Goal: Task Accomplishment & Management: Complete application form

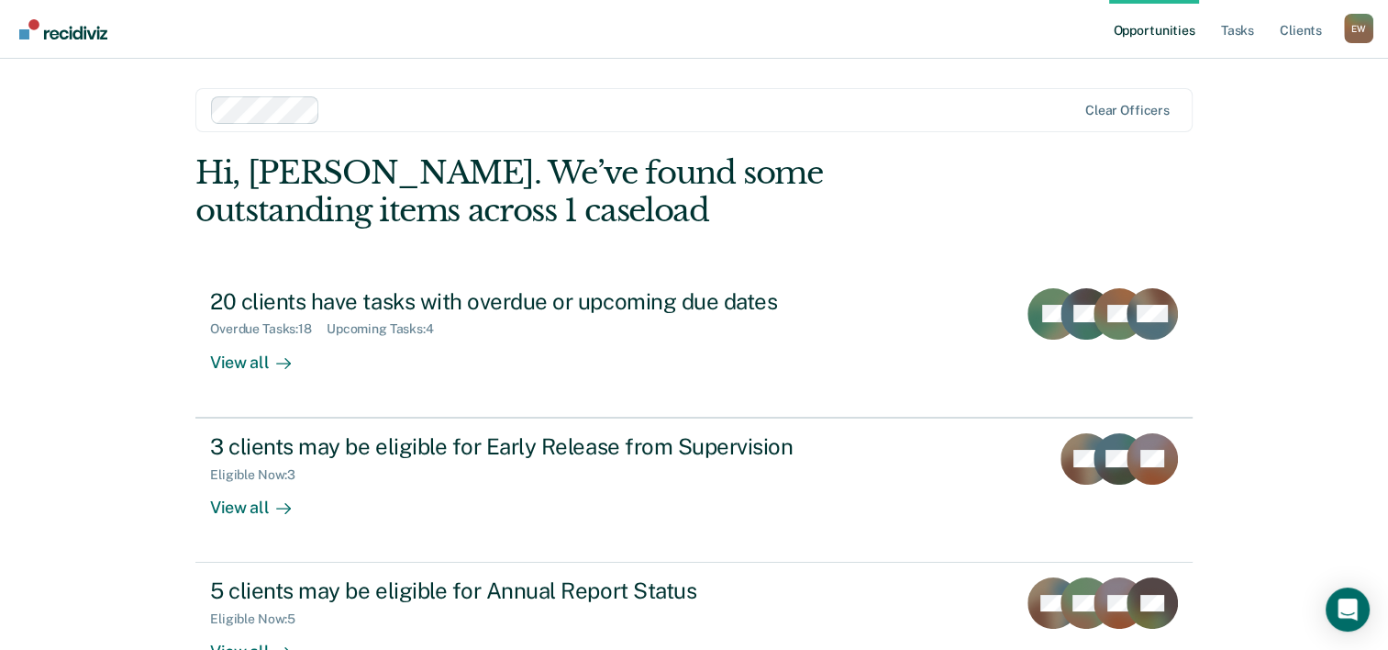
scroll to position [129, 0]
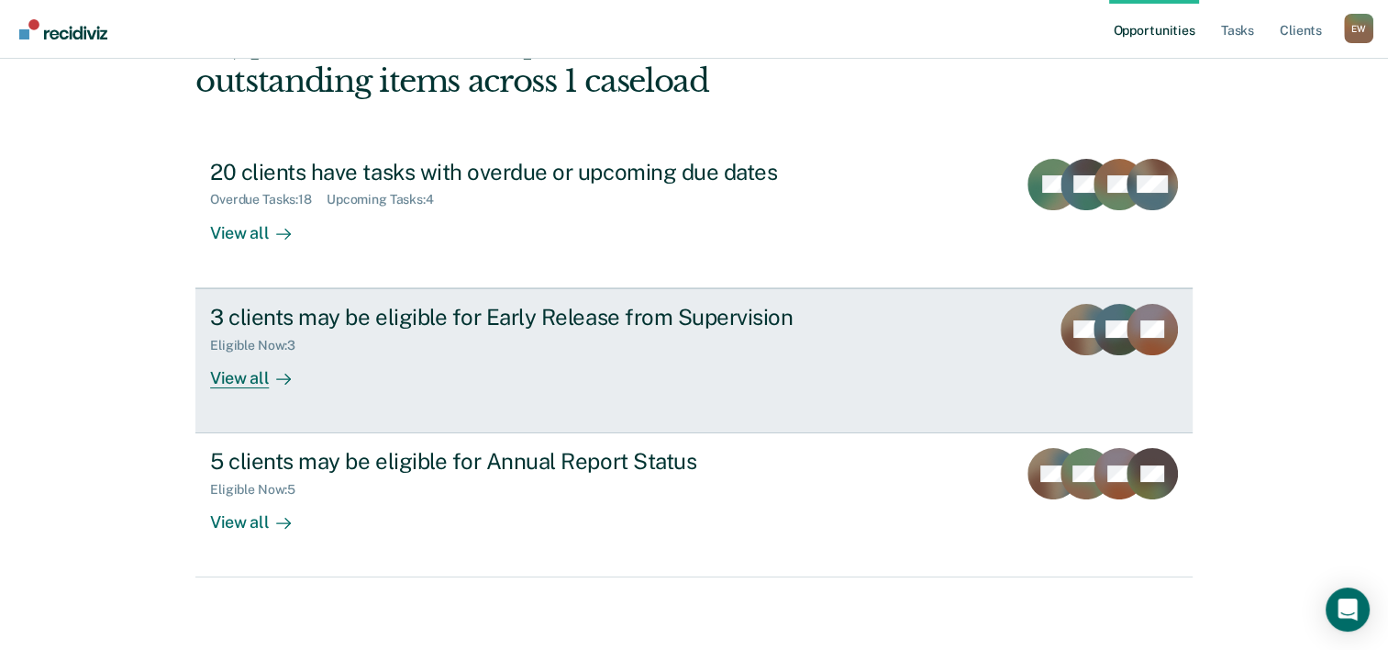
click at [906, 357] on link "3 clients may be eligible for Early Release from Supervision Eligible Now : 3 V…" at bounding box center [693, 360] width 997 height 145
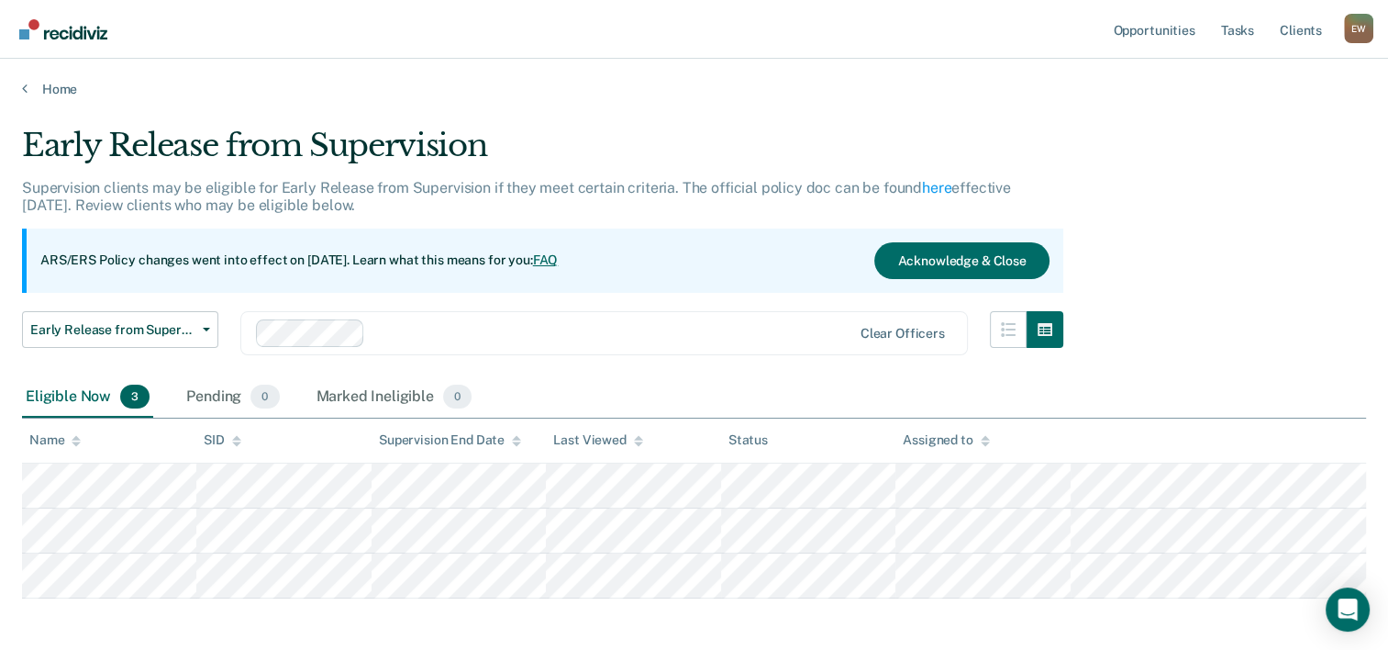
scroll to position [79, 0]
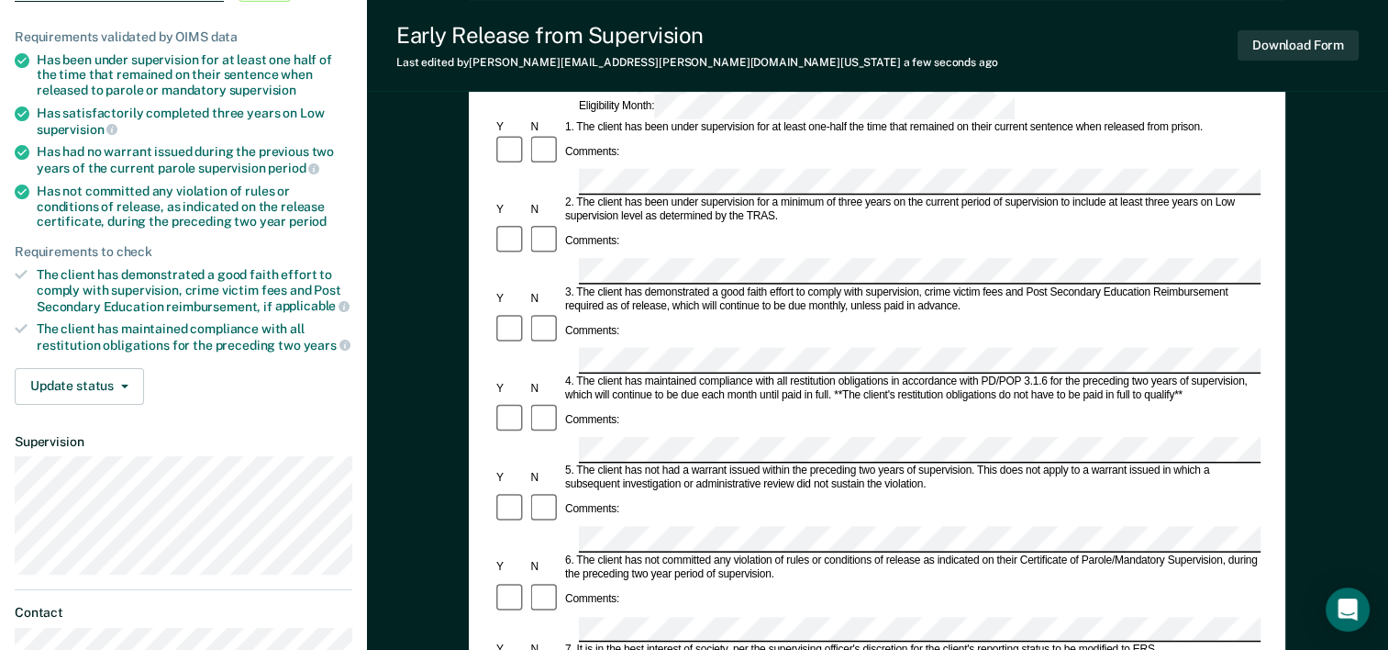
scroll to position [130, 0]
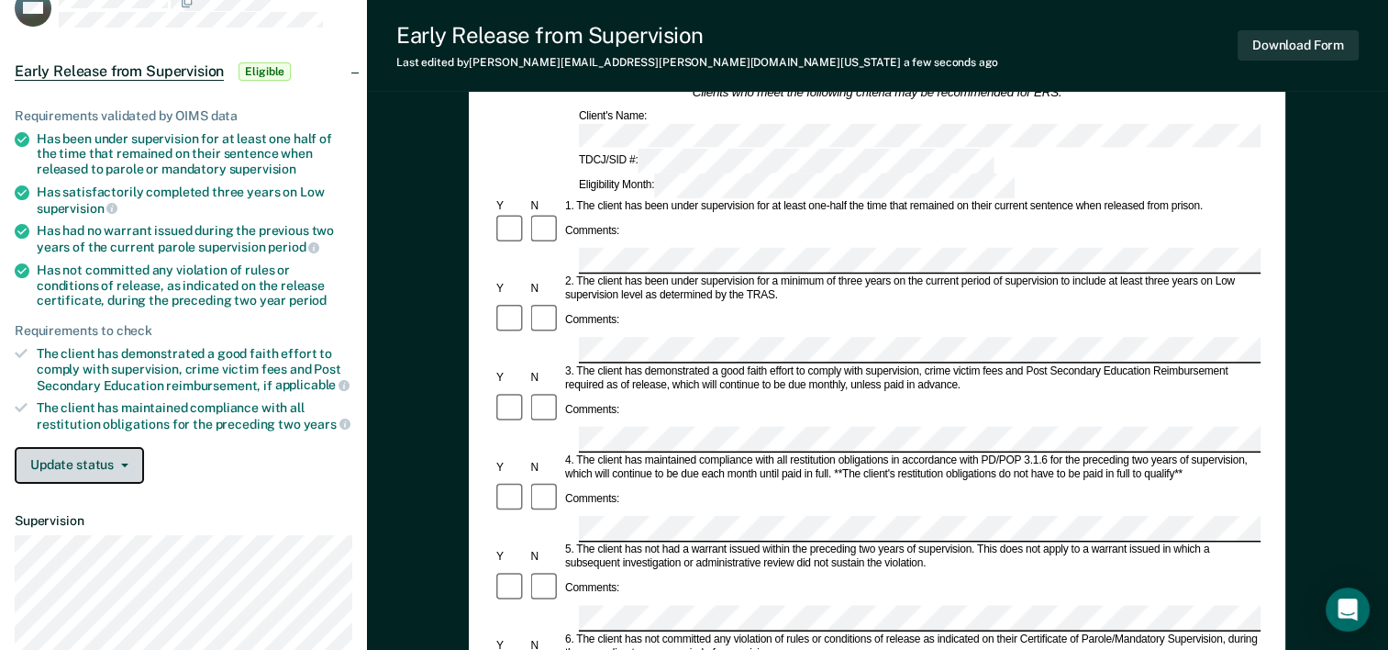
click at [104, 461] on button "Update status" at bounding box center [79, 465] width 129 height 37
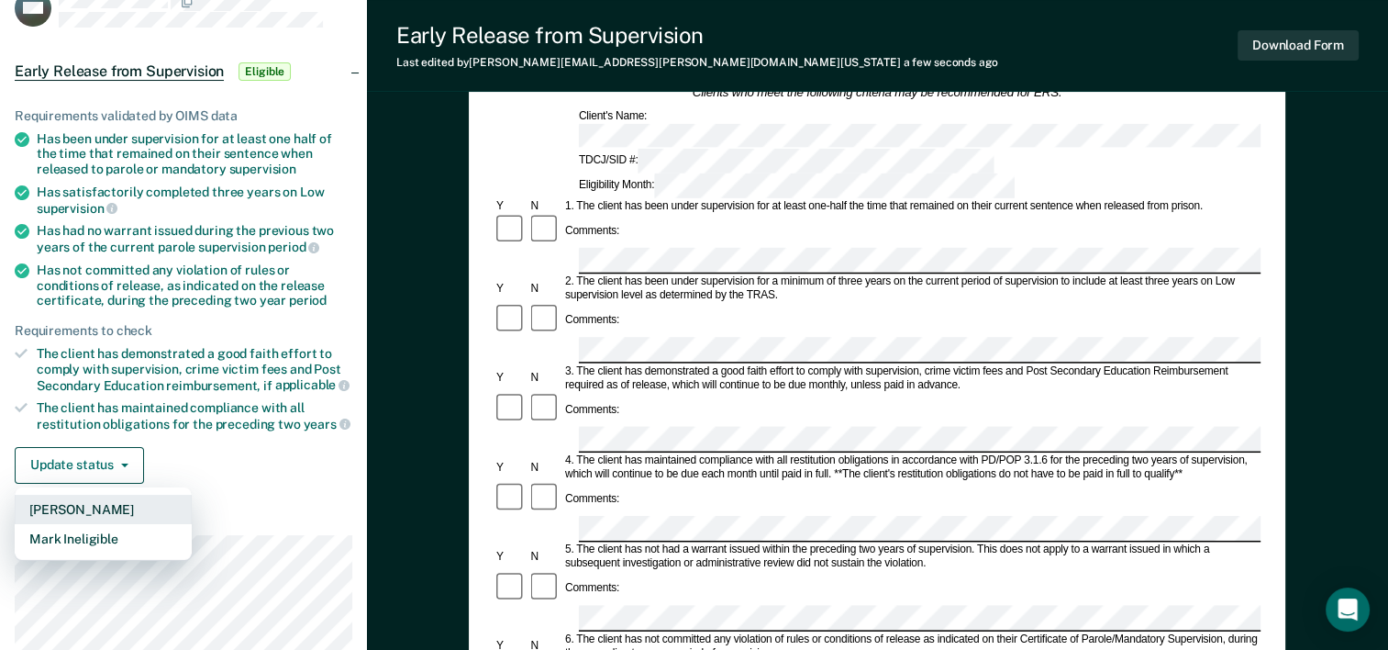
click at [92, 506] on button "[PERSON_NAME]" at bounding box center [103, 509] width 177 height 29
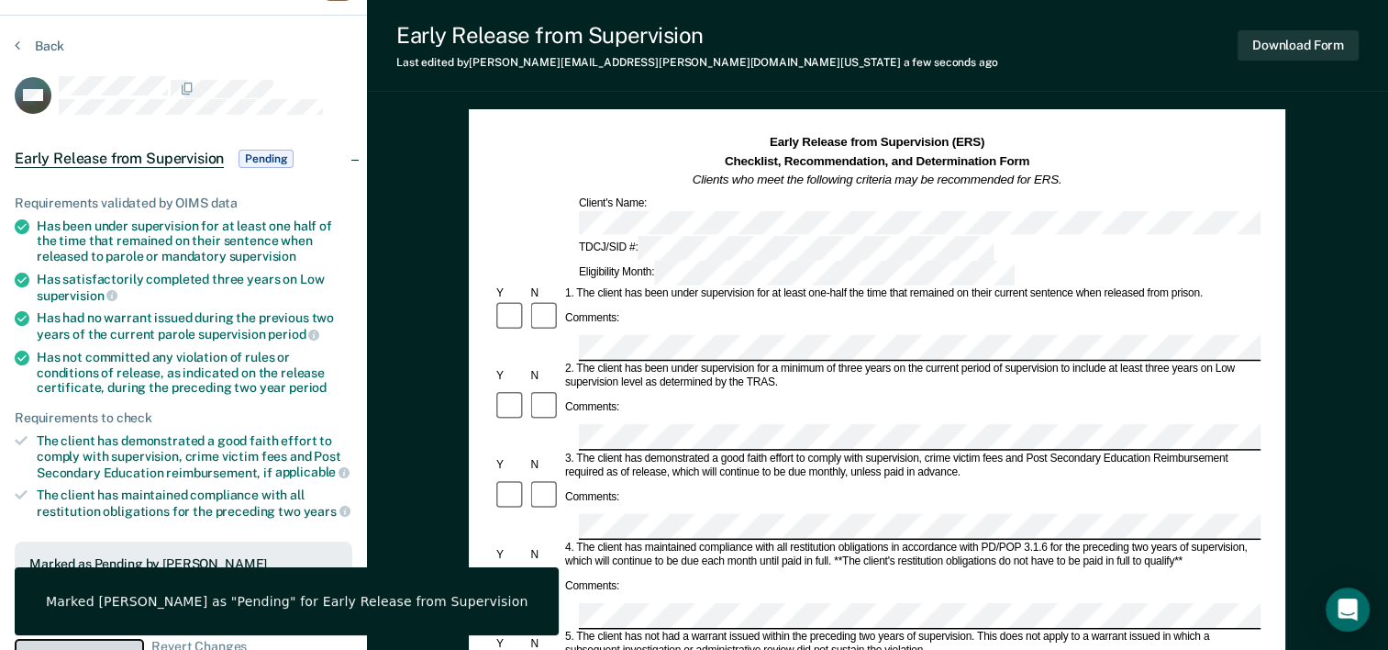
scroll to position [0, 0]
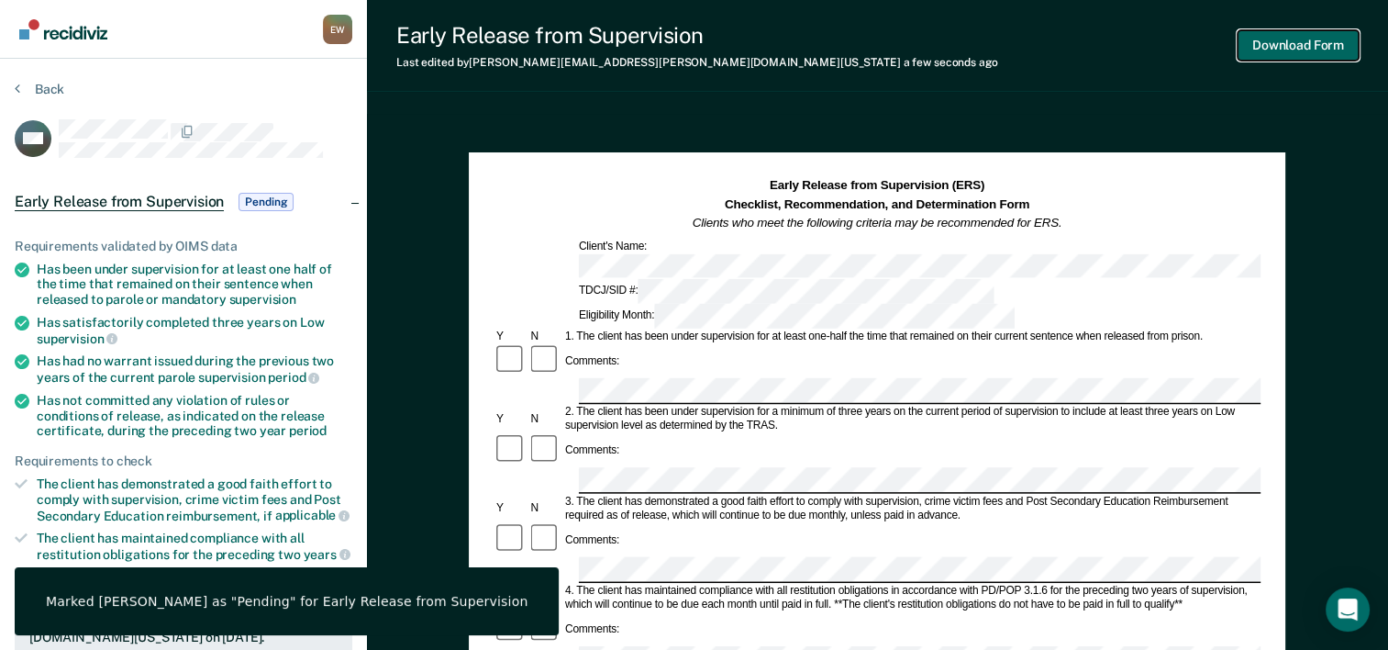
click at [1293, 42] on button "Download Form" at bounding box center [1298, 45] width 121 height 30
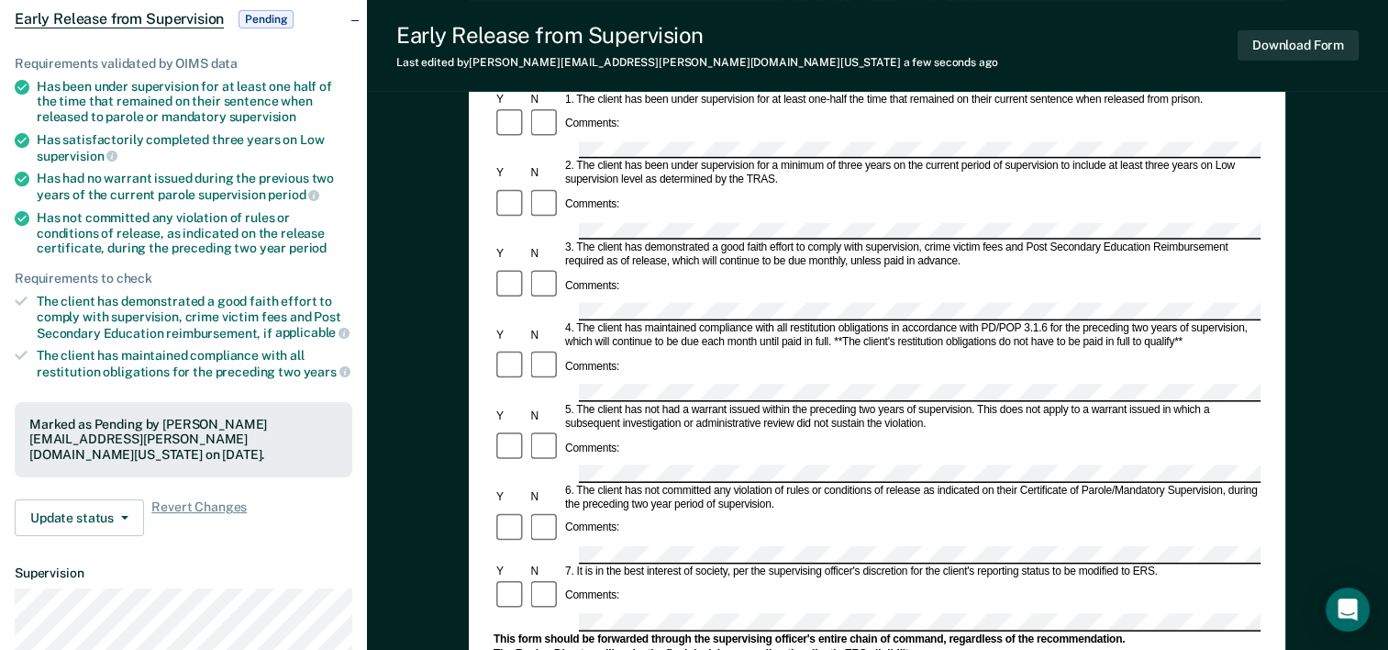
scroll to position [183, 0]
click at [483, 327] on div "Early Release from Supervision (ERS) Checklist, Recommendation, and Determinati…" at bounding box center [877, 501] width 817 height 1064
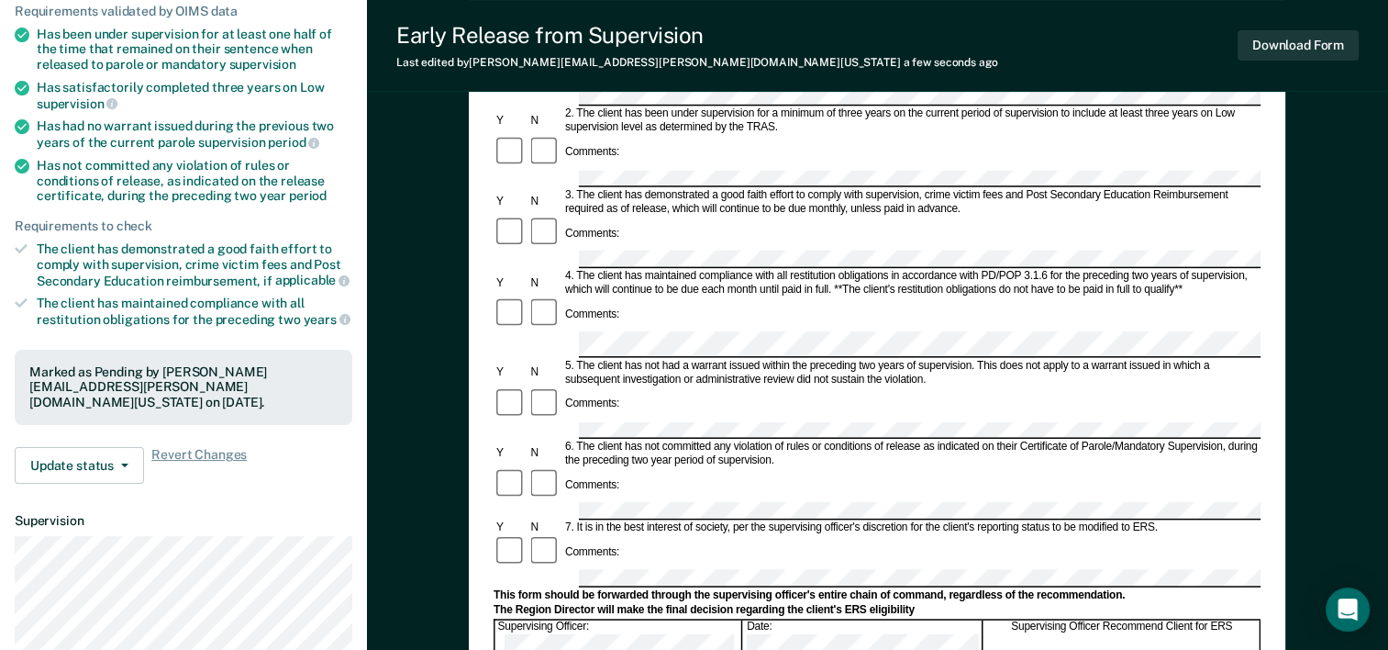
scroll to position [261, 0]
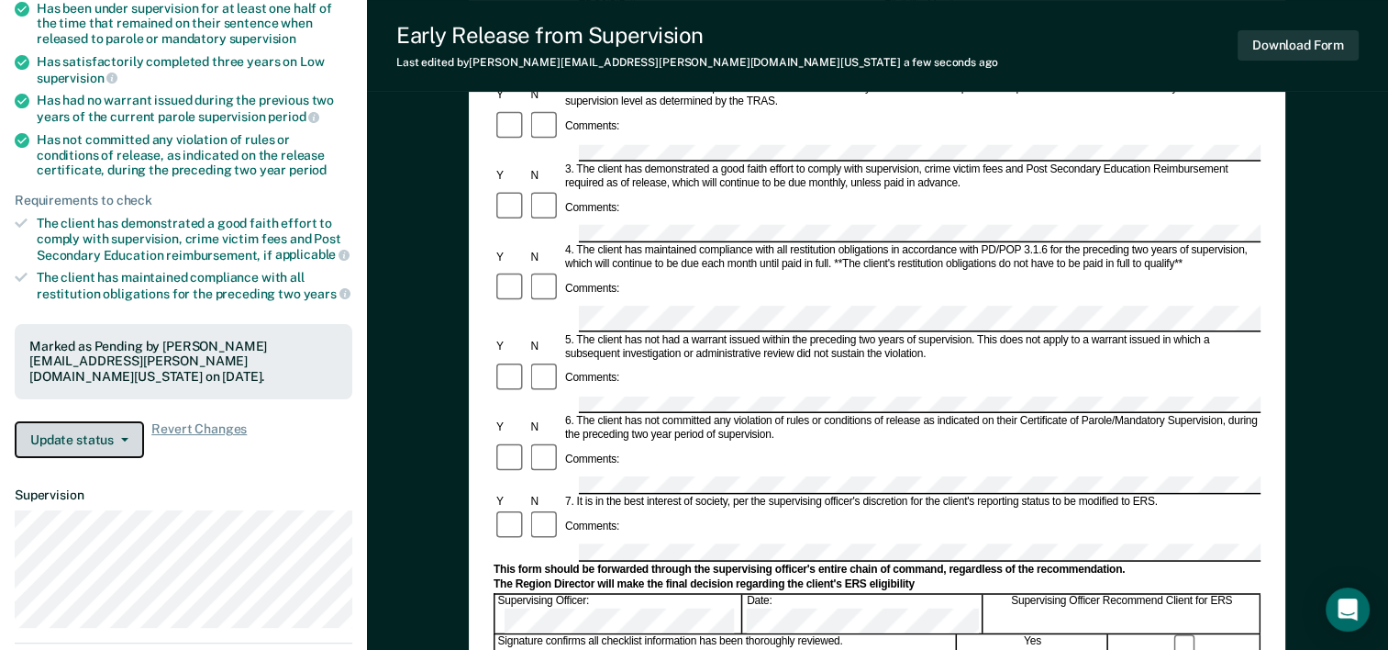
click at [117, 421] on button "Update status" at bounding box center [79, 439] width 129 height 37
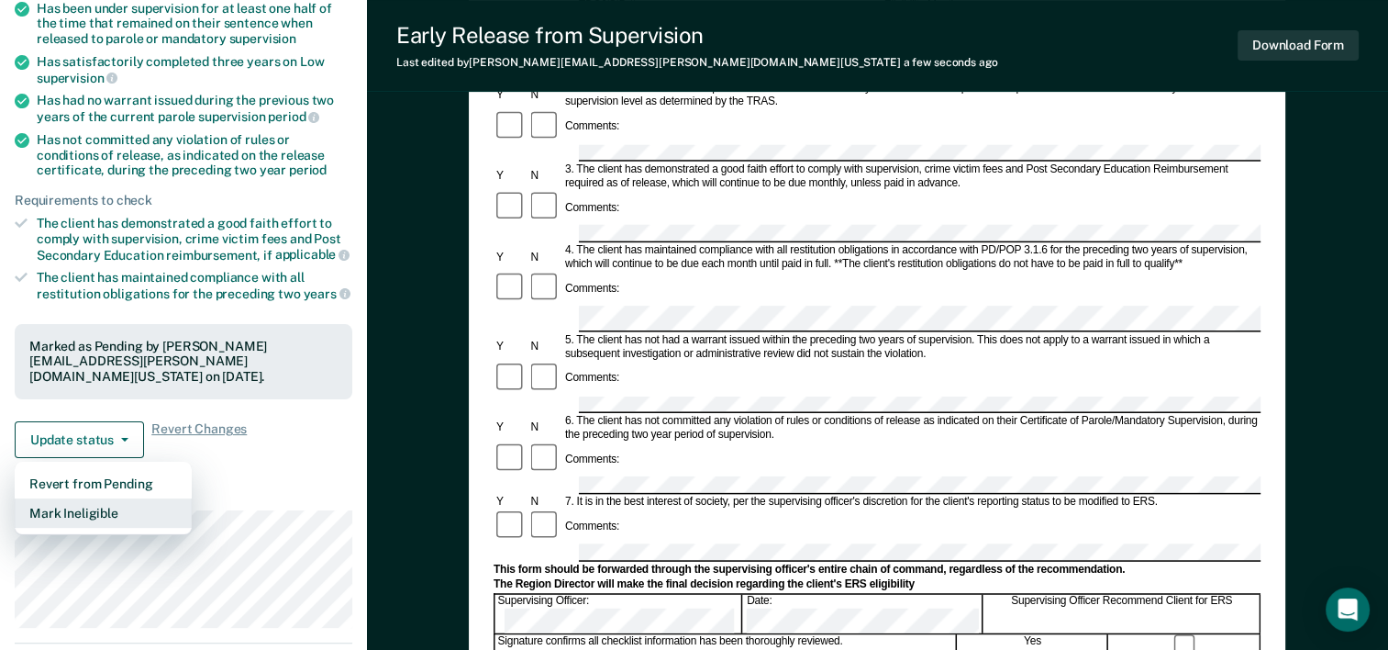
click at [110, 498] on button "Mark Ineligible" at bounding box center [103, 512] width 177 height 29
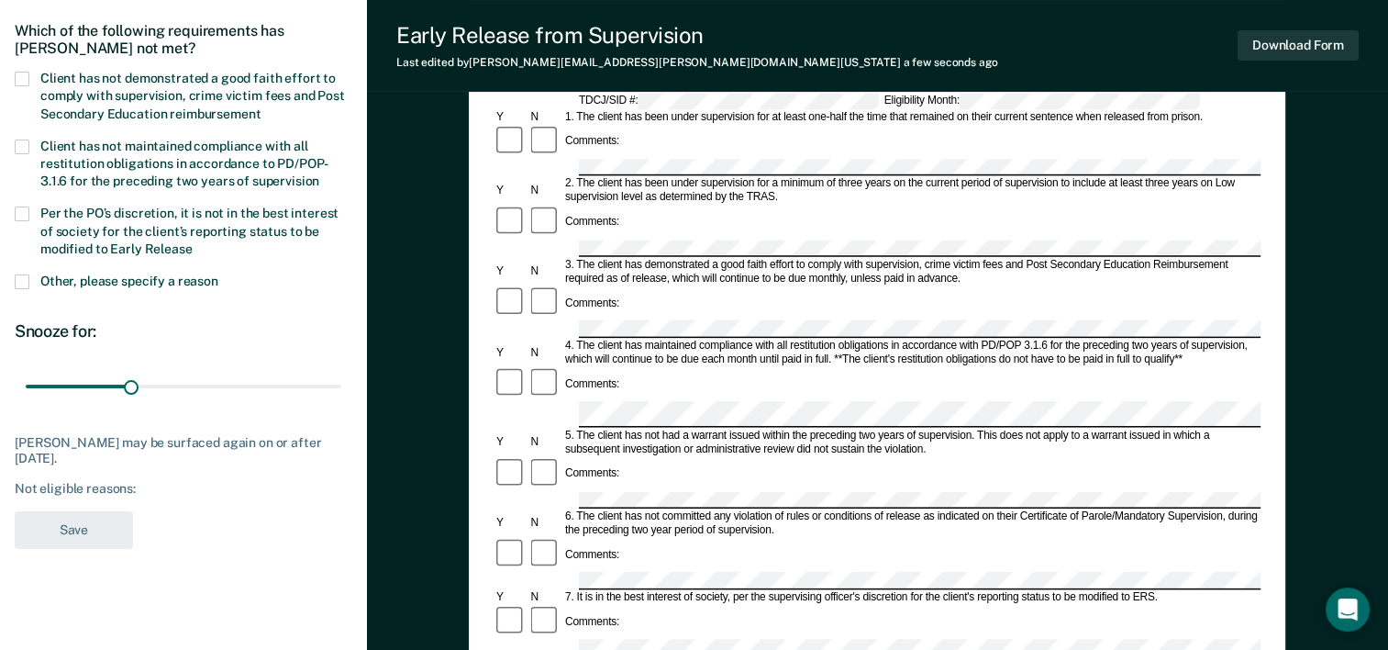
scroll to position [191, 0]
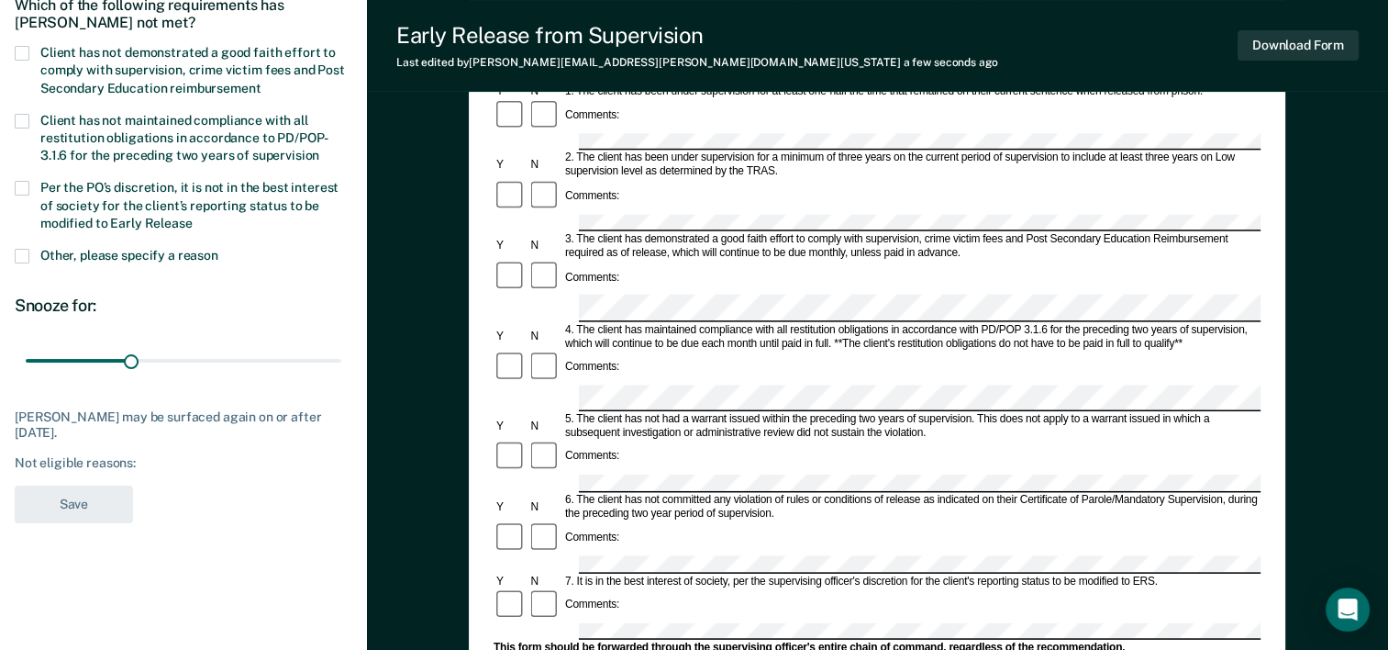
click at [150, 462] on div "Not eligible reasons:" at bounding box center [184, 463] width 338 height 16
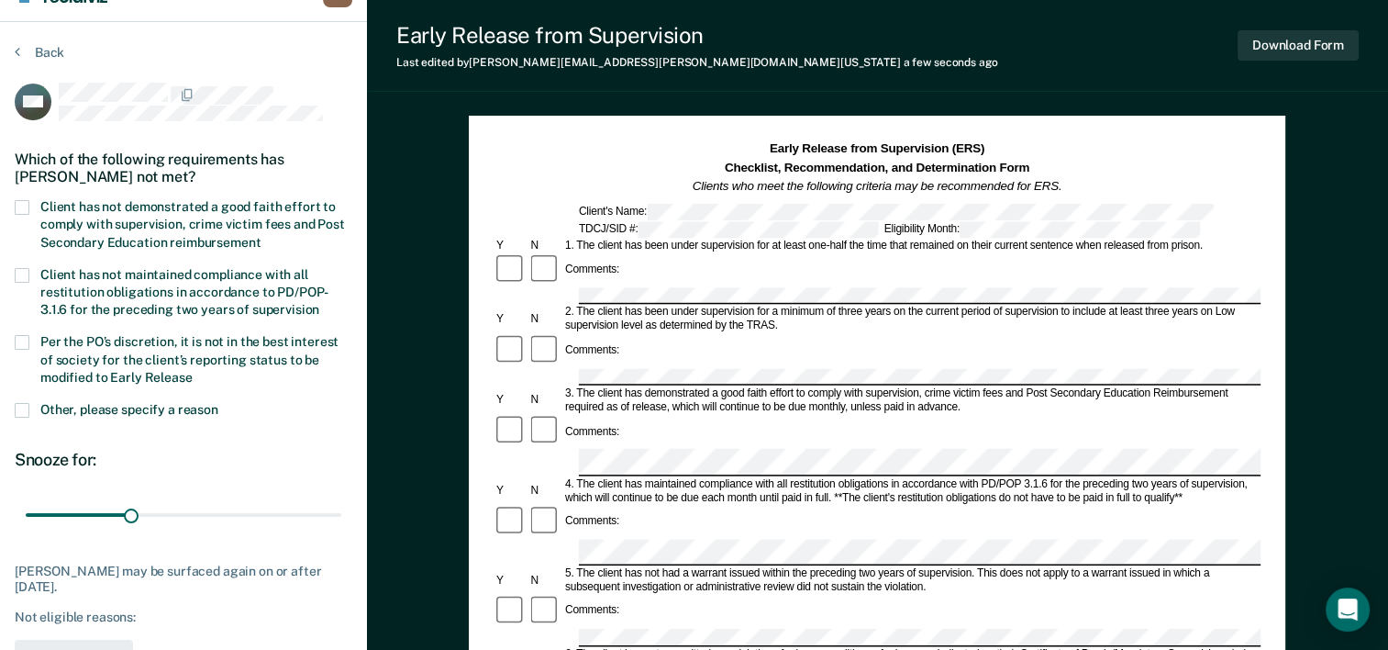
scroll to position [0, 0]
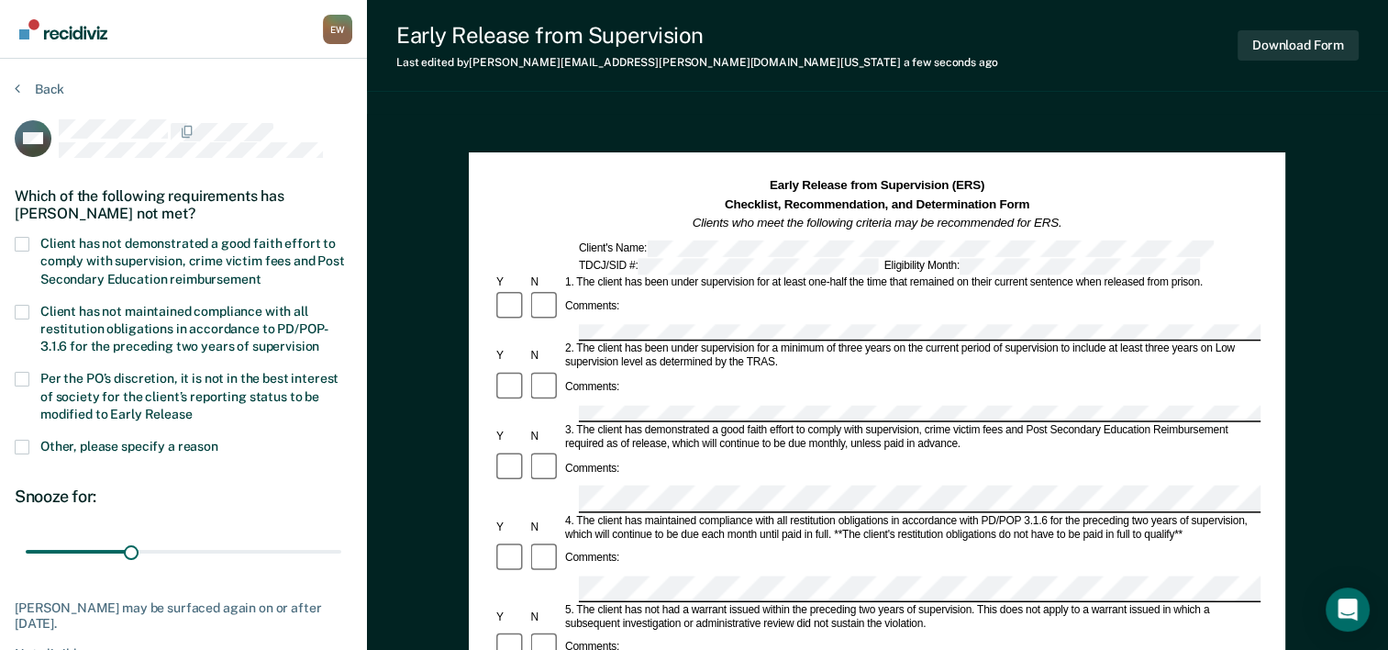
click at [26, 241] on span at bounding box center [22, 244] width 15 height 15
click at [261, 272] on input "Client has not demonstrated a good faith effort to comply with supervision, cri…" at bounding box center [261, 272] width 0 height 0
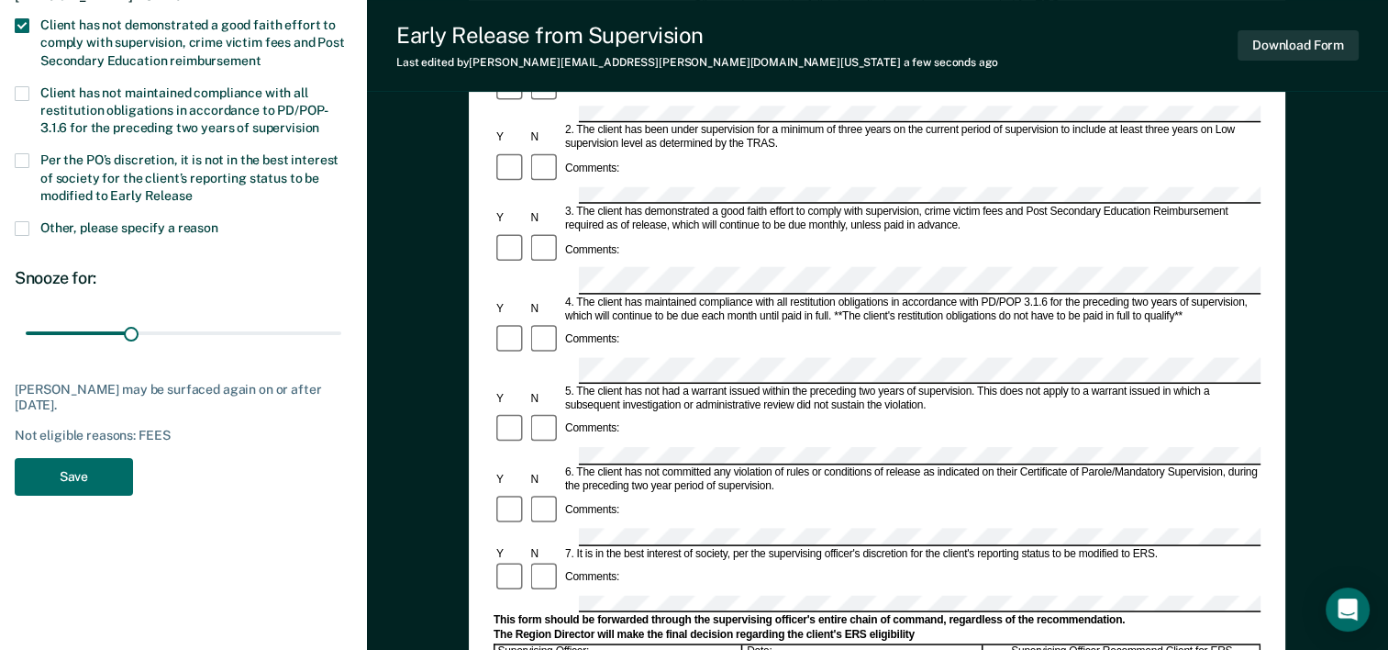
scroll to position [131, 0]
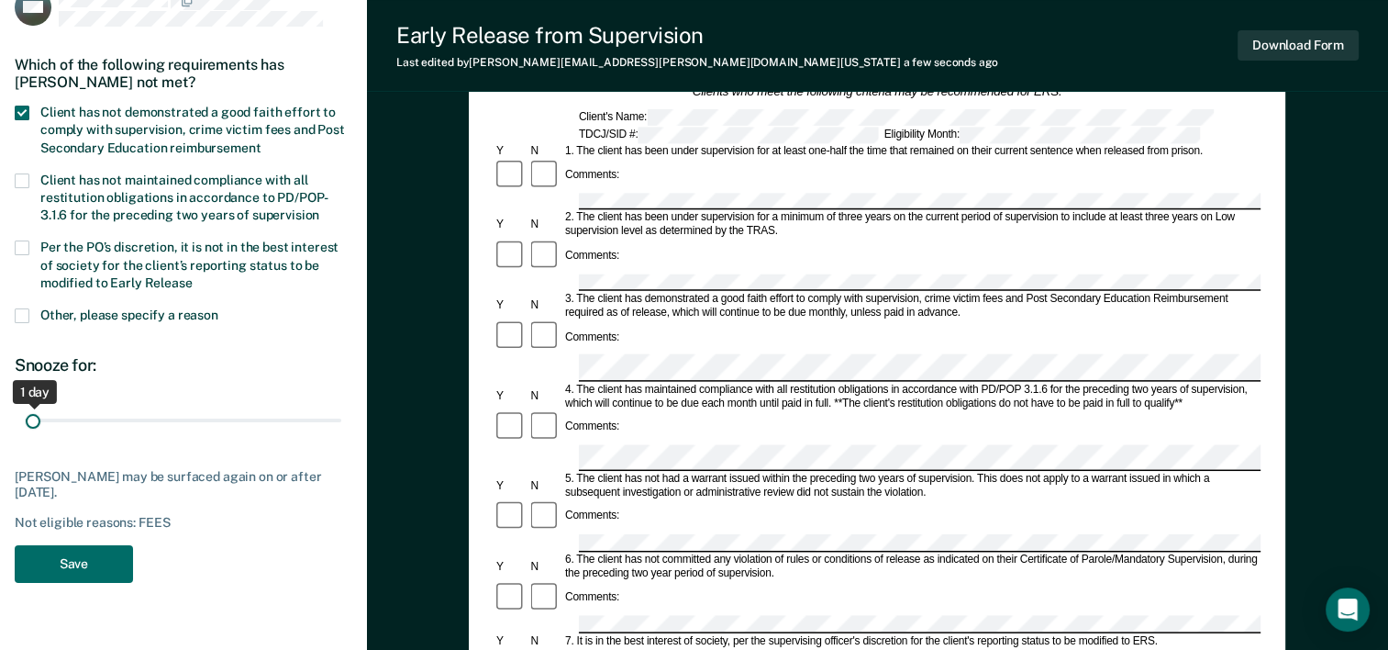
drag, startPoint x: 130, startPoint y: 417, endPoint x: 10, endPoint y: 415, distance: 120.2
click at [26, 415] on input "range" at bounding box center [184, 421] width 316 height 32
drag, startPoint x: 31, startPoint y: 419, endPoint x: 129, endPoint y: 427, distance: 98.4
type input "30"
click at [129, 427] on input "range" at bounding box center [184, 421] width 316 height 32
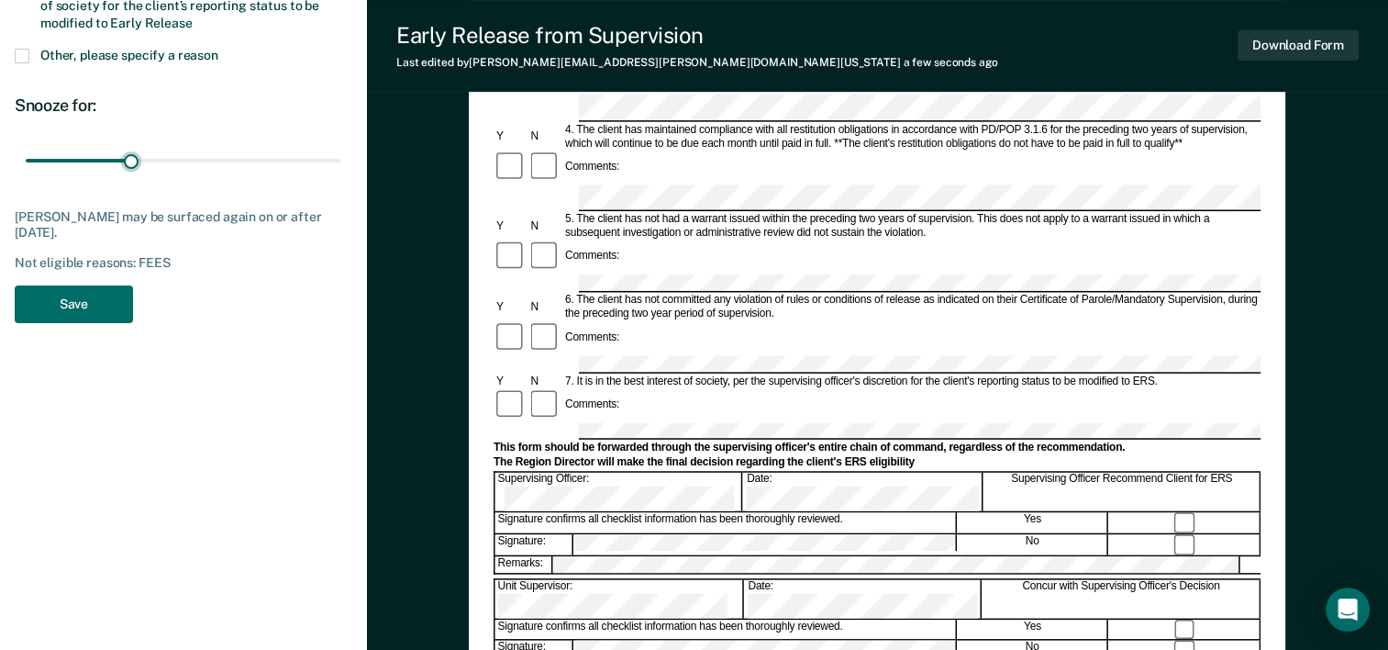
scroll to position [392, 0]
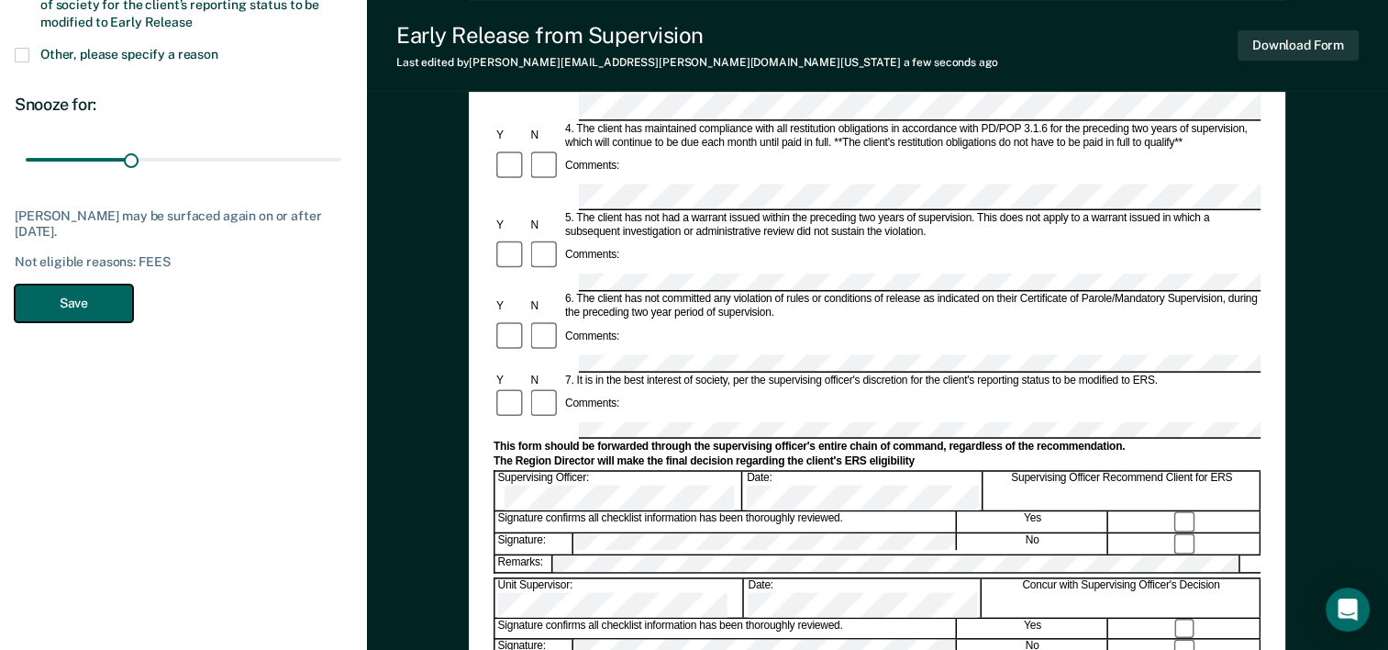
click at [60, 305] on button "Save" at bounding box center [74, 303] width 118 height 38
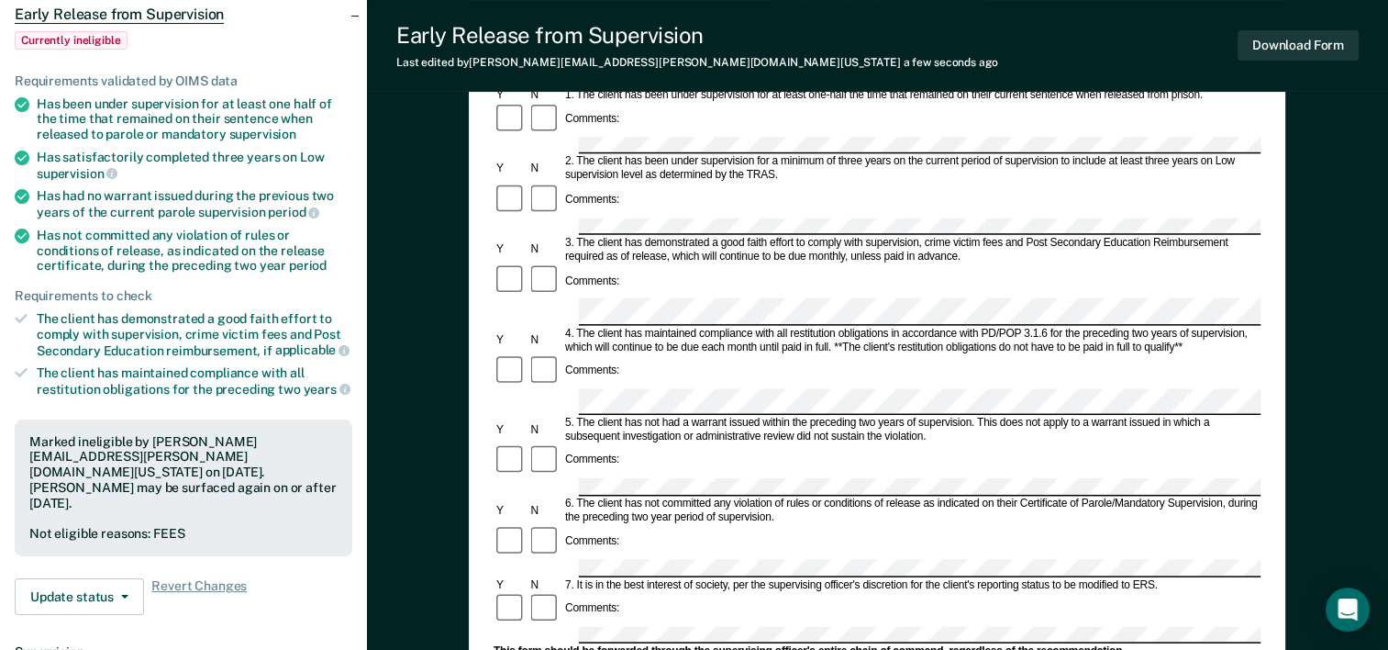
scroll to position [186, 0]
click at [1330, 50] on button "Download Form" at bounding box center [1298, 45] width 121 height 30
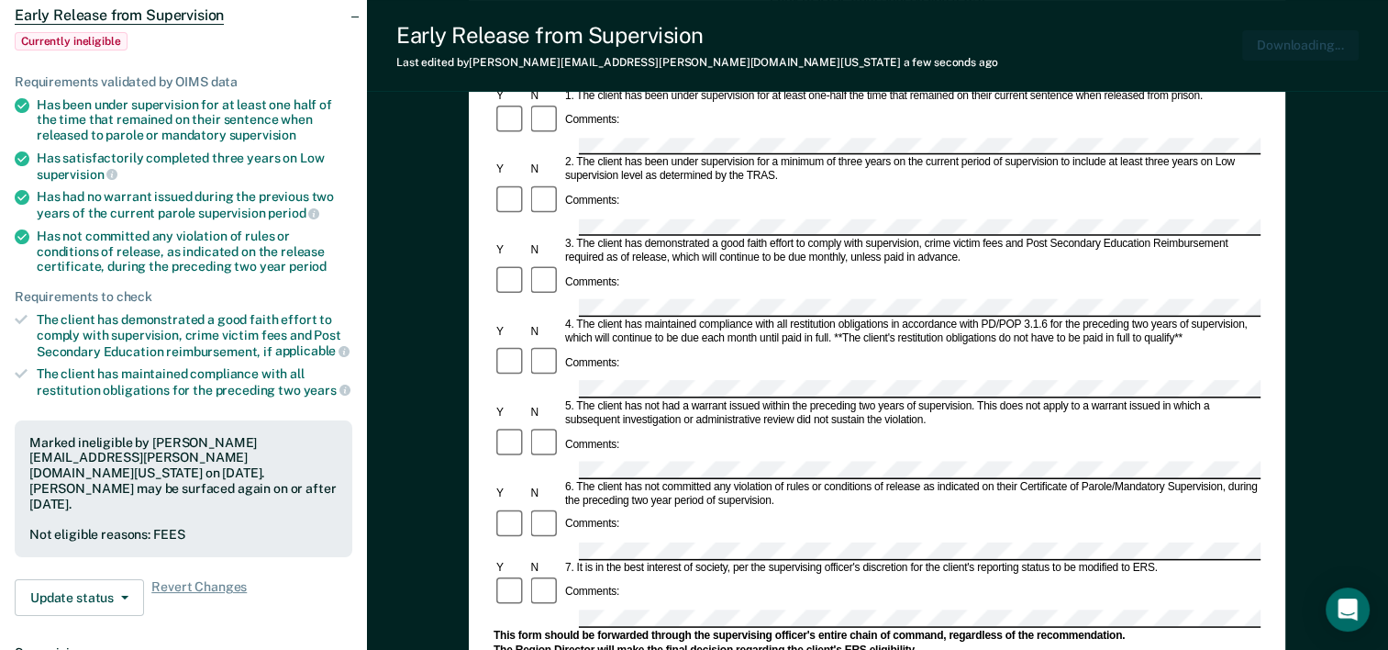
scroll to position [0, 0]
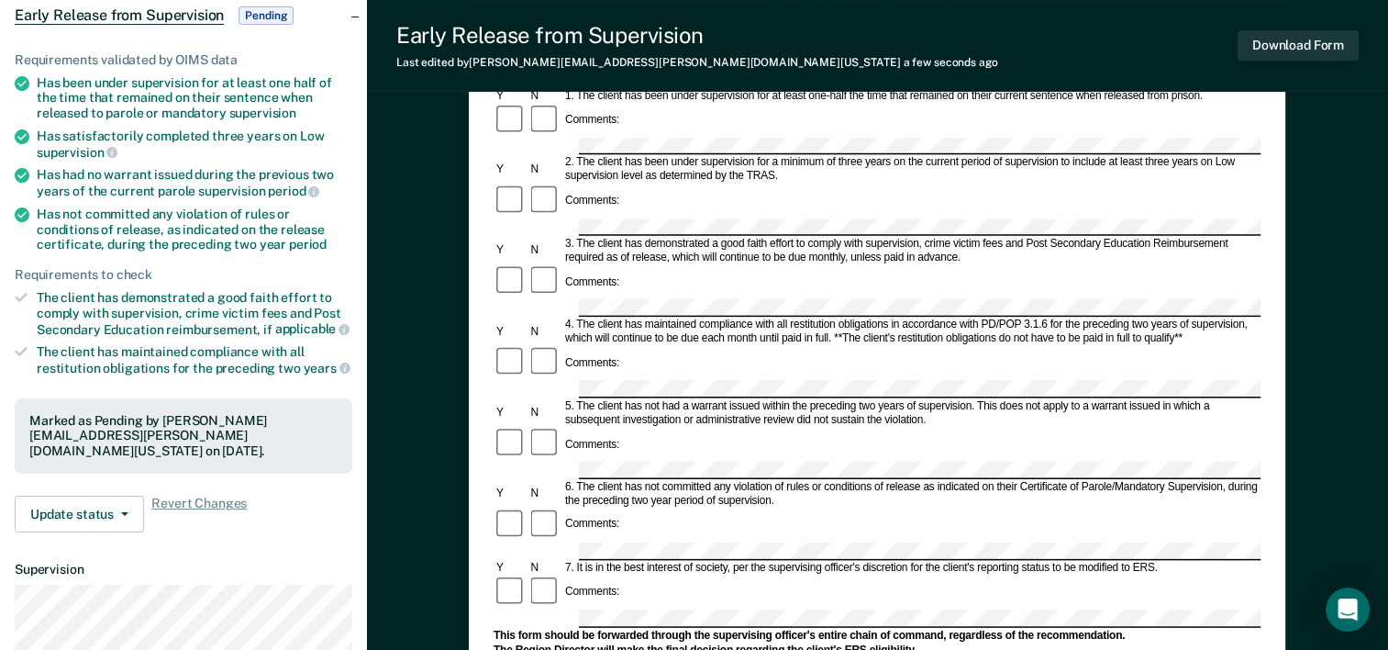
click at [405, 279] on div "Early Release from Supervision (ERS) Checklist, Recommendation, and Determinati…" at bounding box center [877, 551] width 1021 height 1246
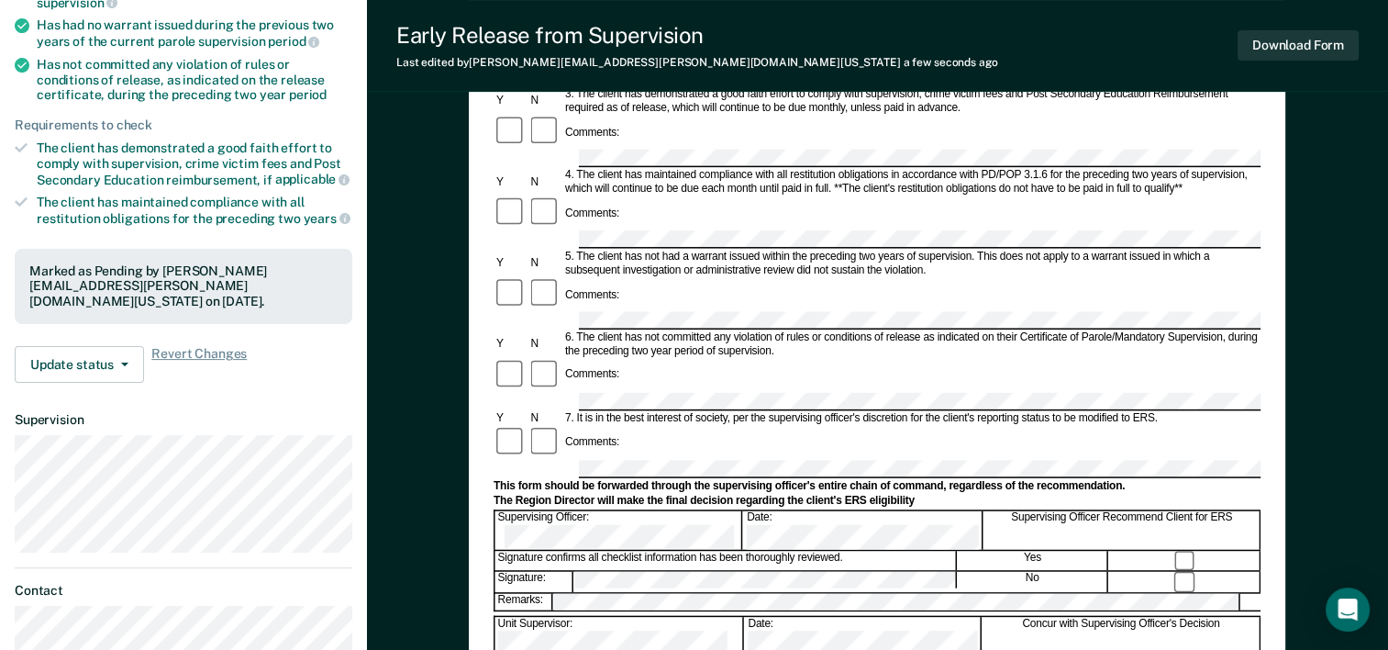
scroll to position [337, 0]
click at [98, 345] on button "Update status" at bounding box center [79, 363] width 129 height 37
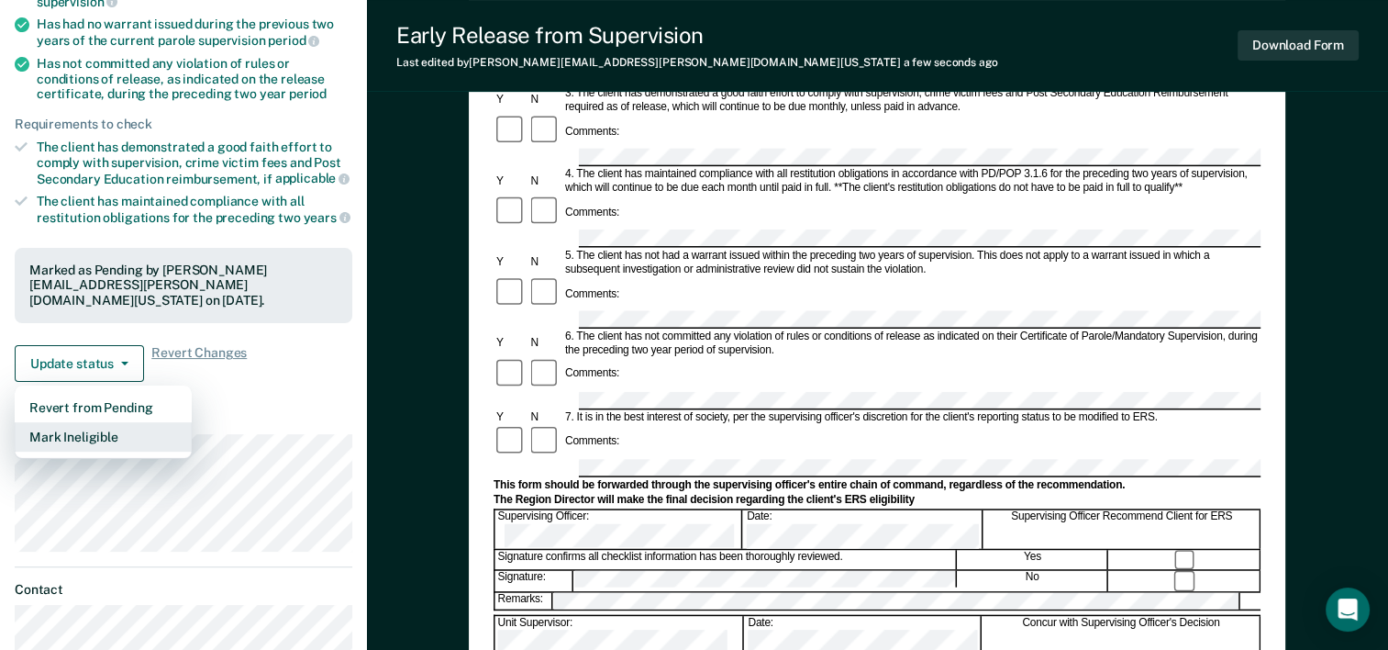
click at [118, 422] on button "Mark Ineligible" at bounding box center [103, 436] width 177 height 29
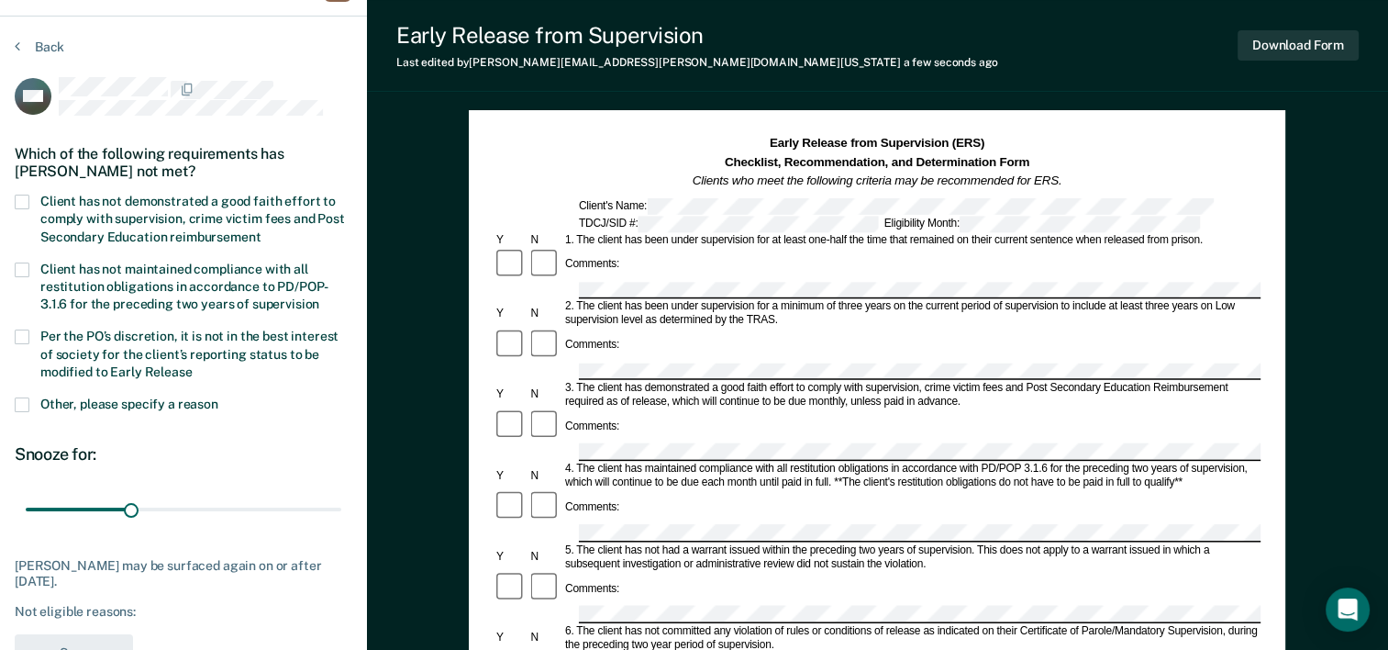
scroll to position [39, 0]
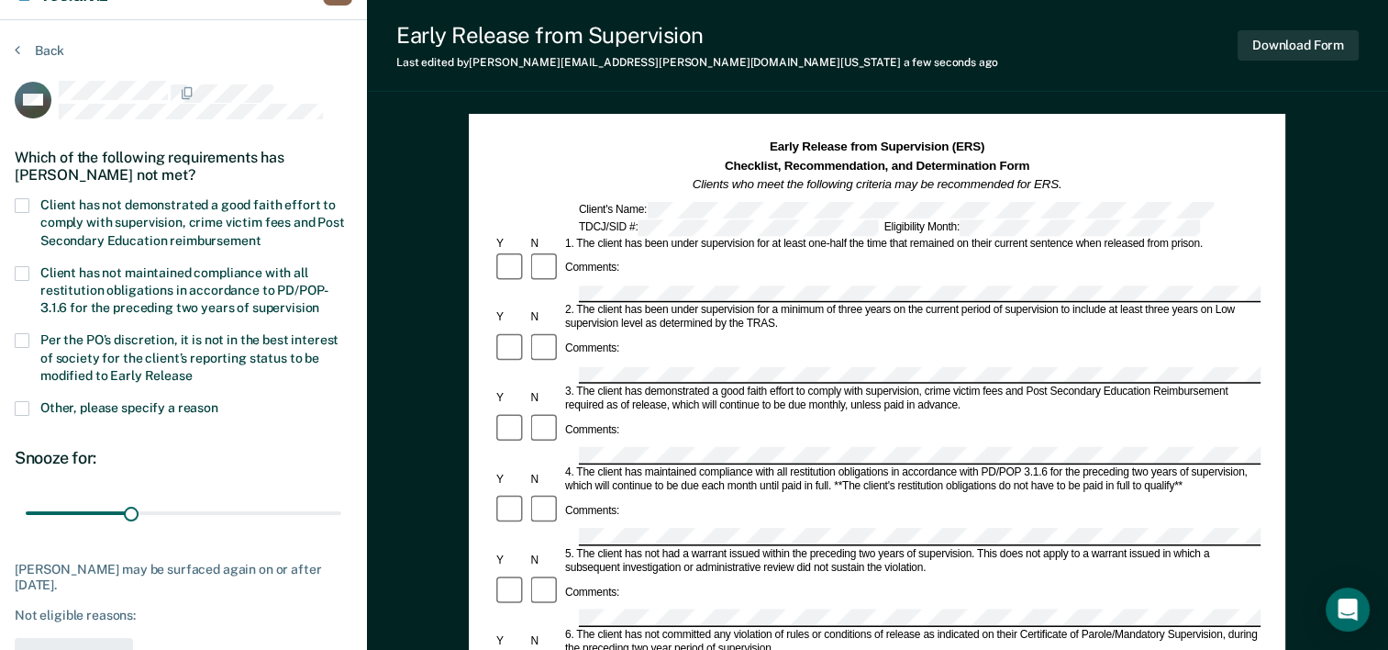
click at [25, 199] on span at bounding box center [22, 205] width 15 height 15
click at [261, 234] on input "Client has not demonstrated a good faith effort to comply with supervision, cri…" at bounding box center [261, 234] width 0 height 0
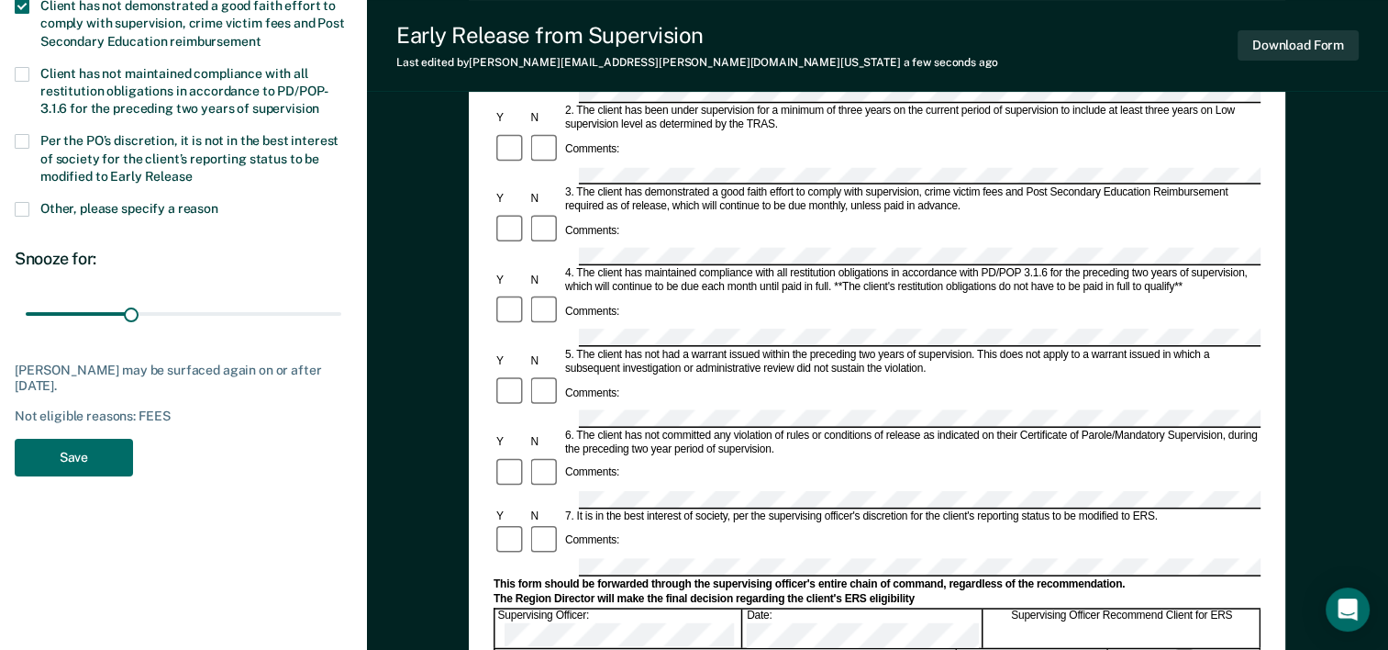
scroll to position [279, 0]
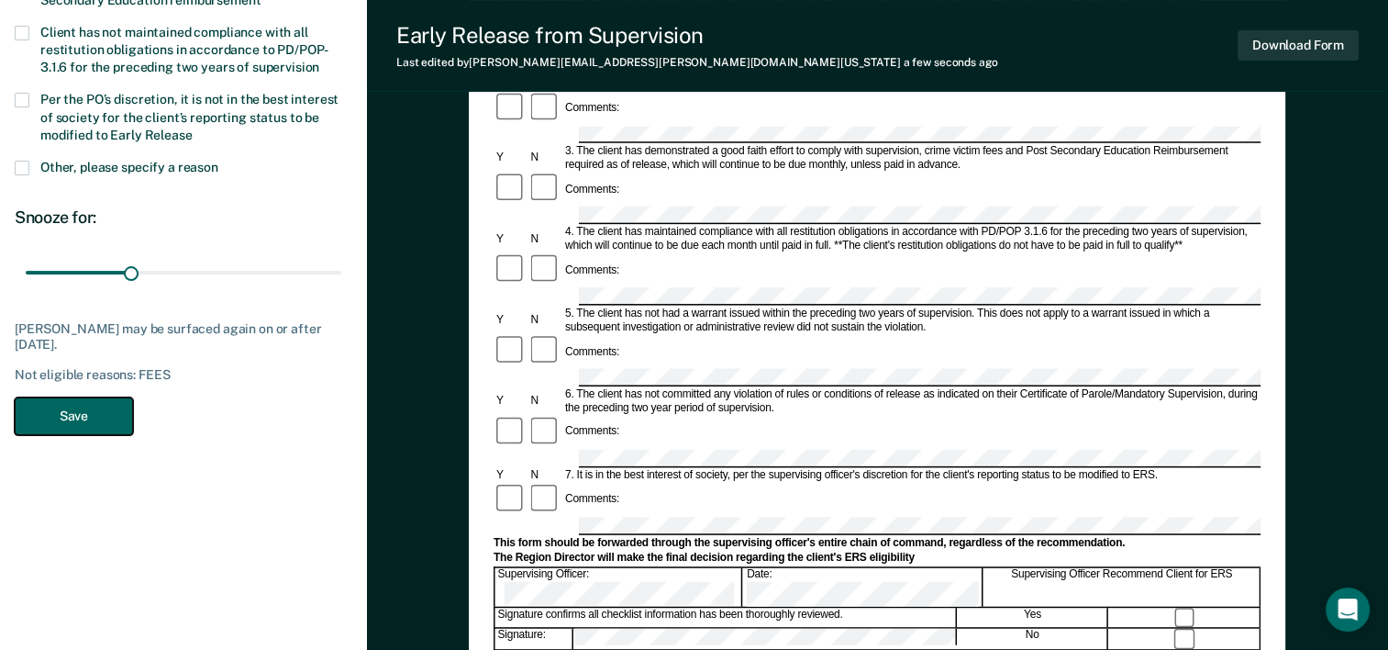
click at [92, 409] on button "Save" at bounding box center [74, 416] width 118 height 38
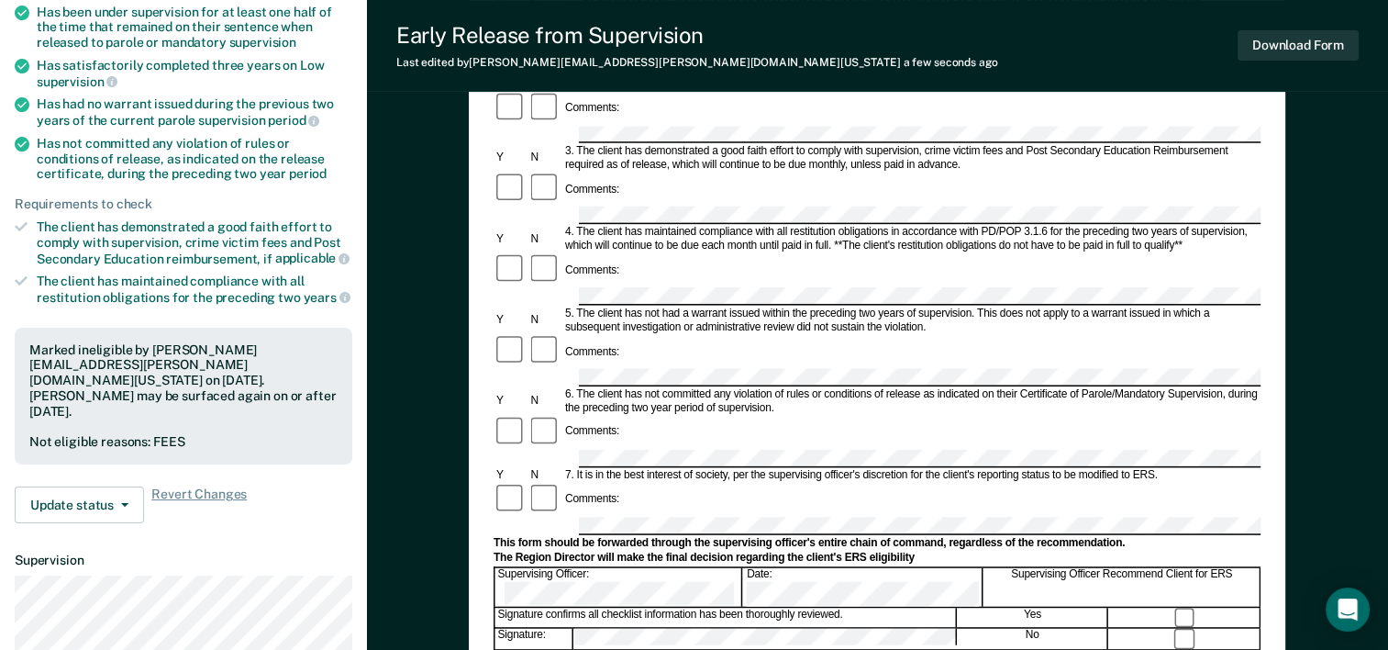
scroll to position [0, 0]
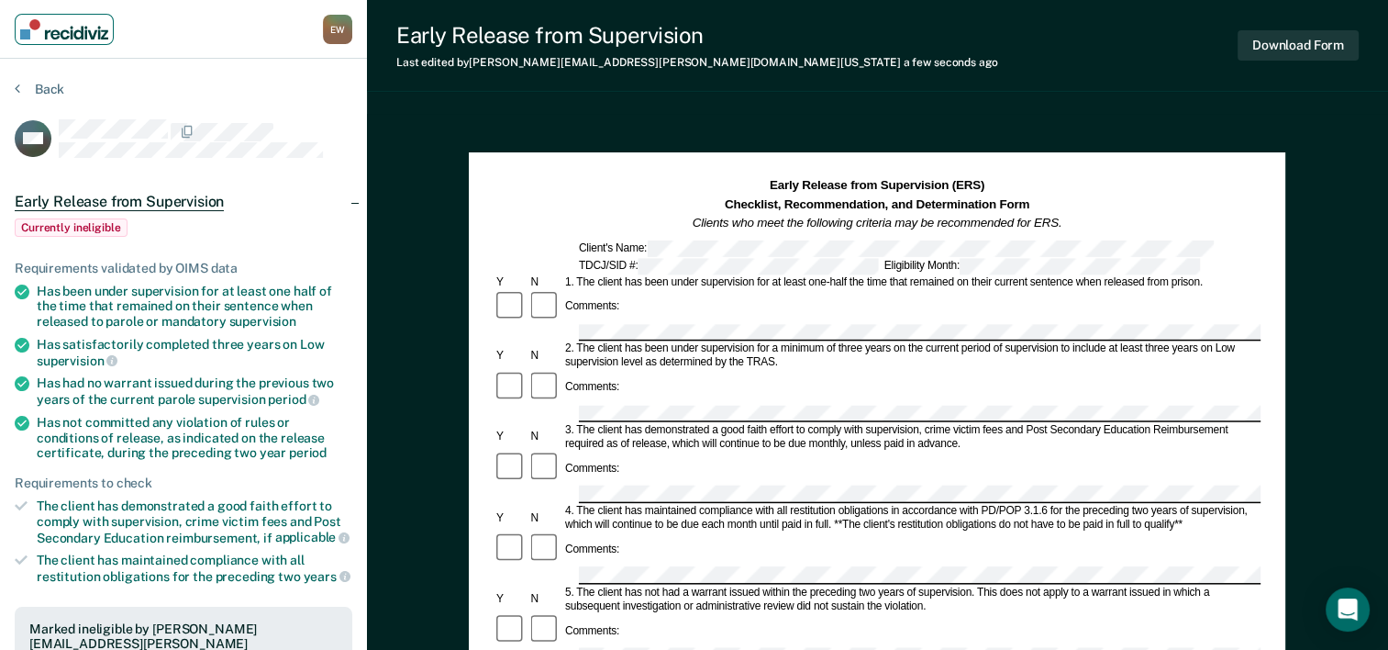
click at [97, 33] on img "Main navigation" at bounding box center [64, 29] width 88 height 20
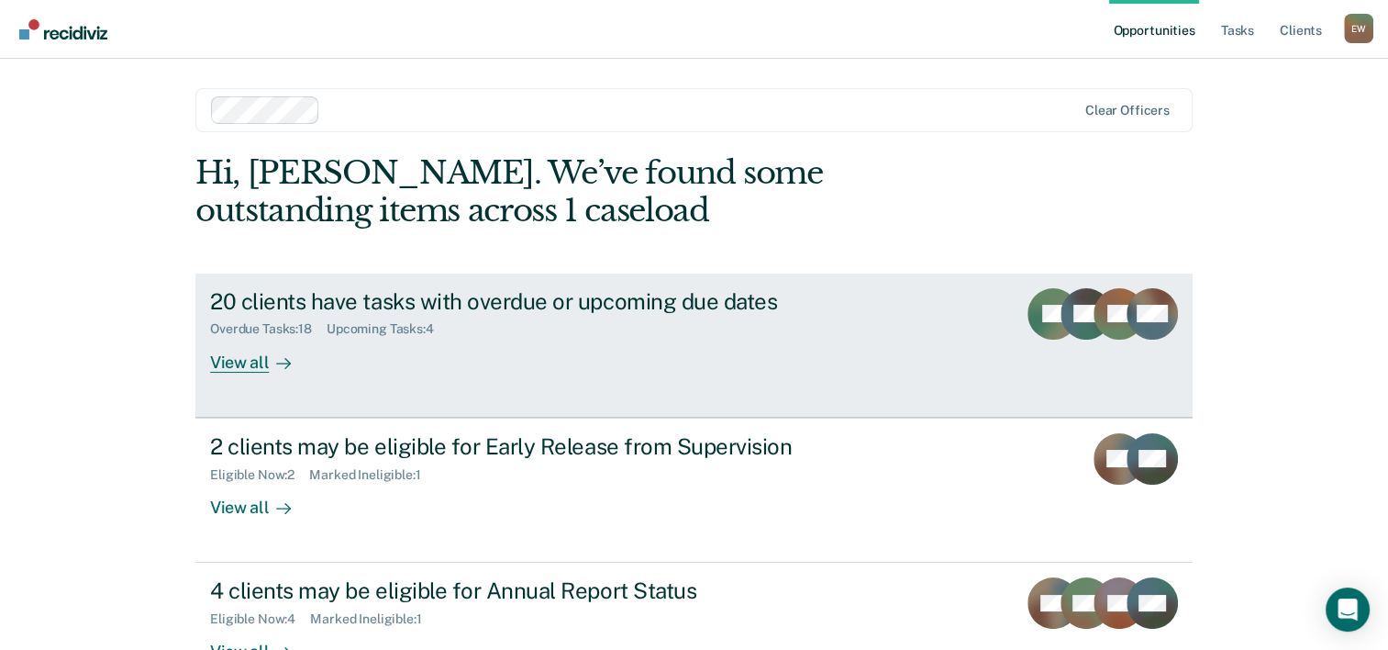
scroll to position [83, 0]
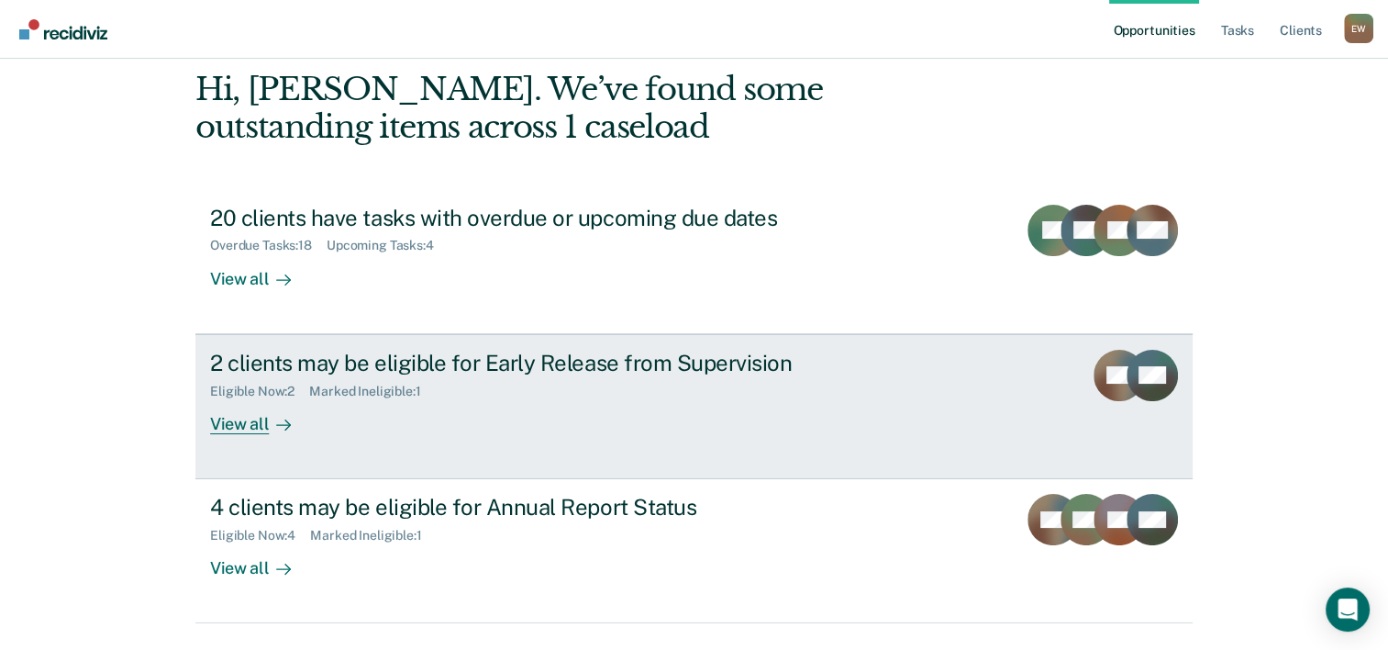
click at [738, 376] on div "Eligible Now : 2 Marked Ineligible : 1" at bounding box center [532, 387] width 644 height 23
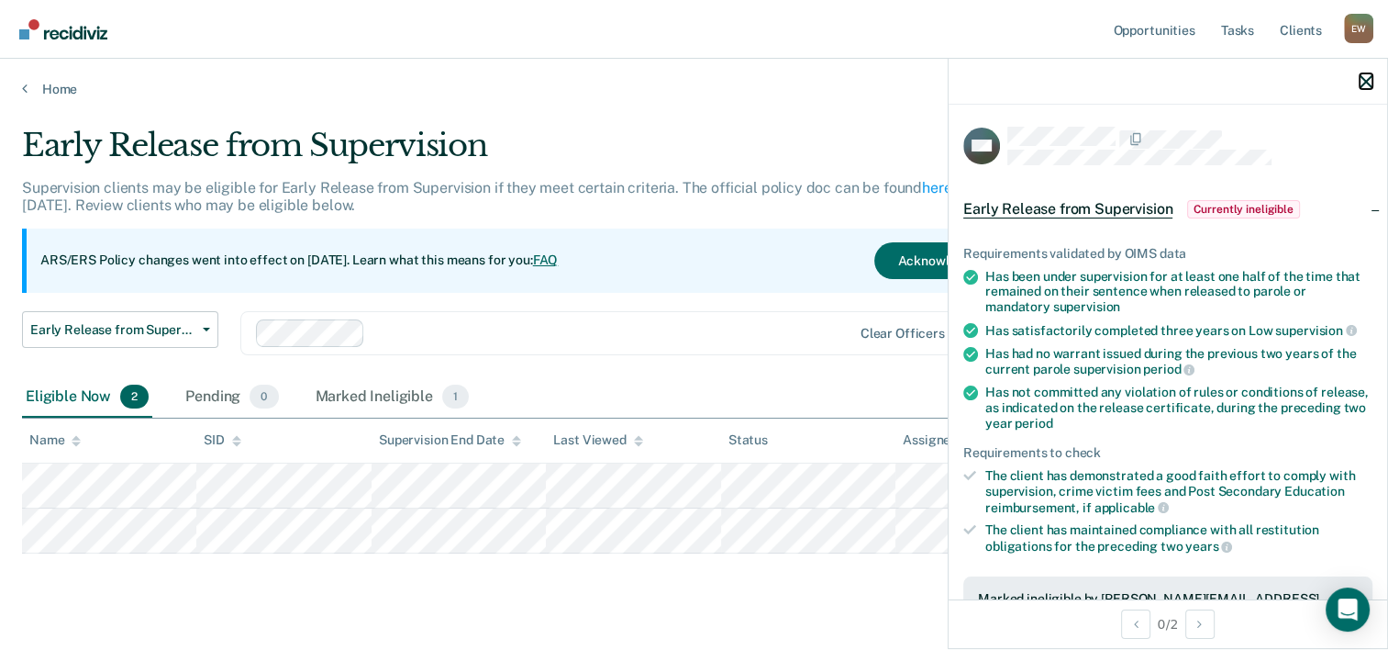
click at [1360, 81] on icon "button" at bounding box center [1366, 81] width 13 height 13
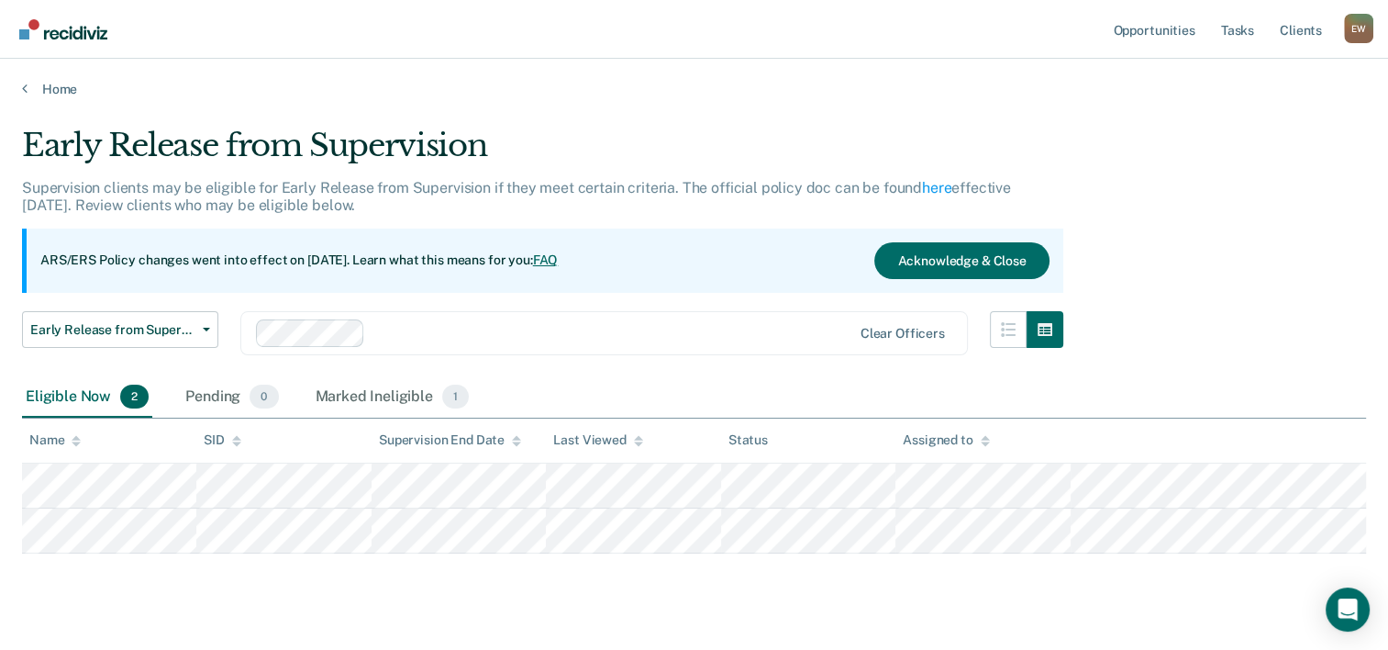
scroll to position [33, 0]
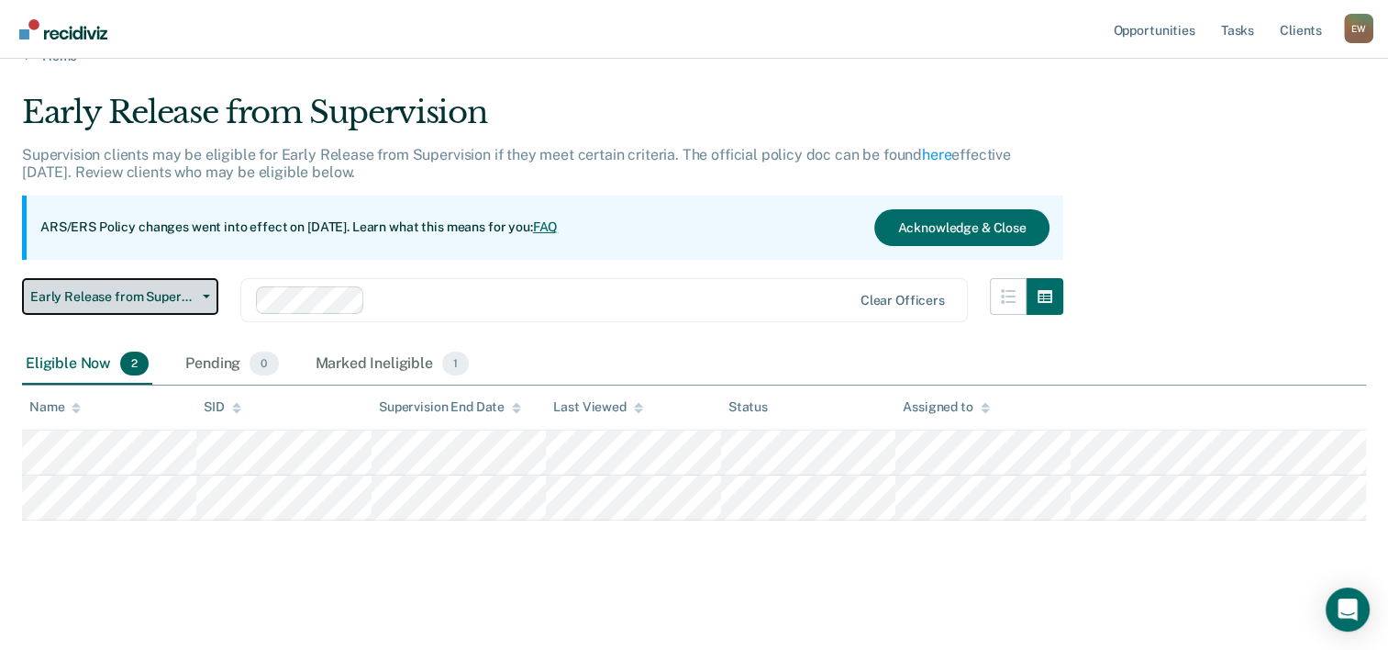
click at [198, 302] on button "Early Release from Supervision" at bounding box center [120, 296] width 196 height 37
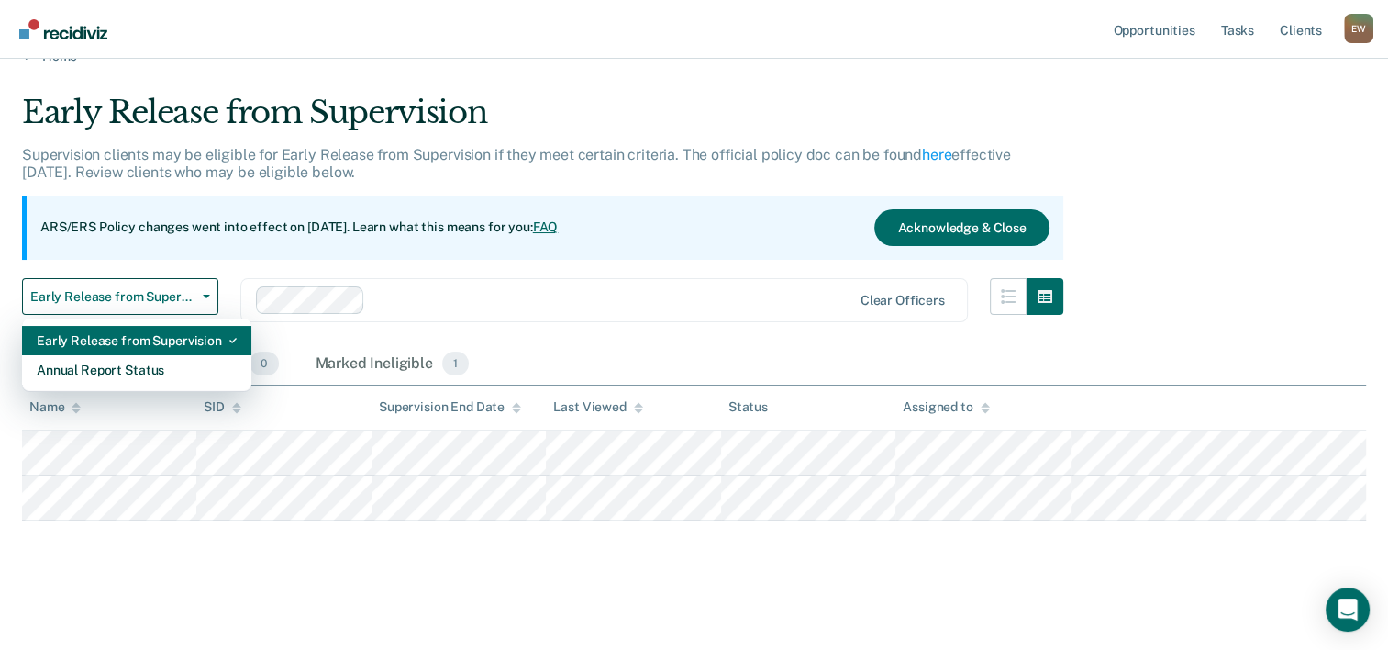
click at [185, 338] on div "Early Release from Supervision" at bounding box center [137, 340] width 200 height 29
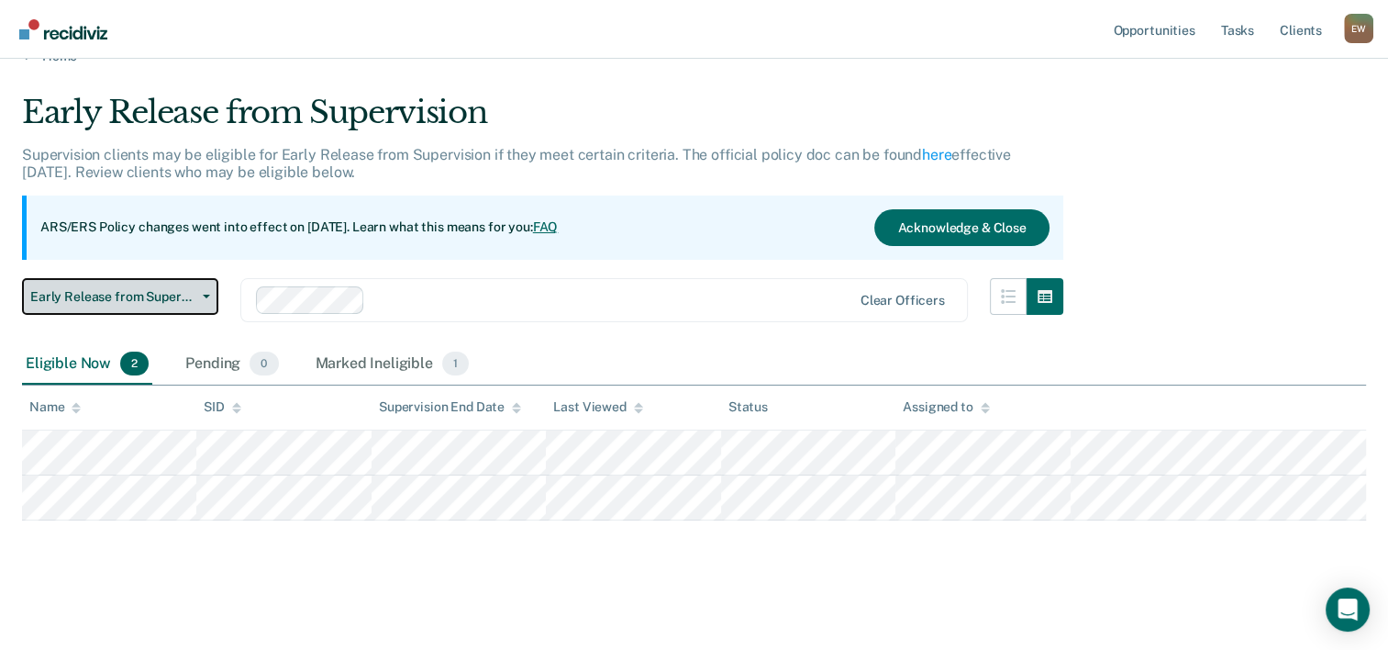
scroll to position [0, 0]
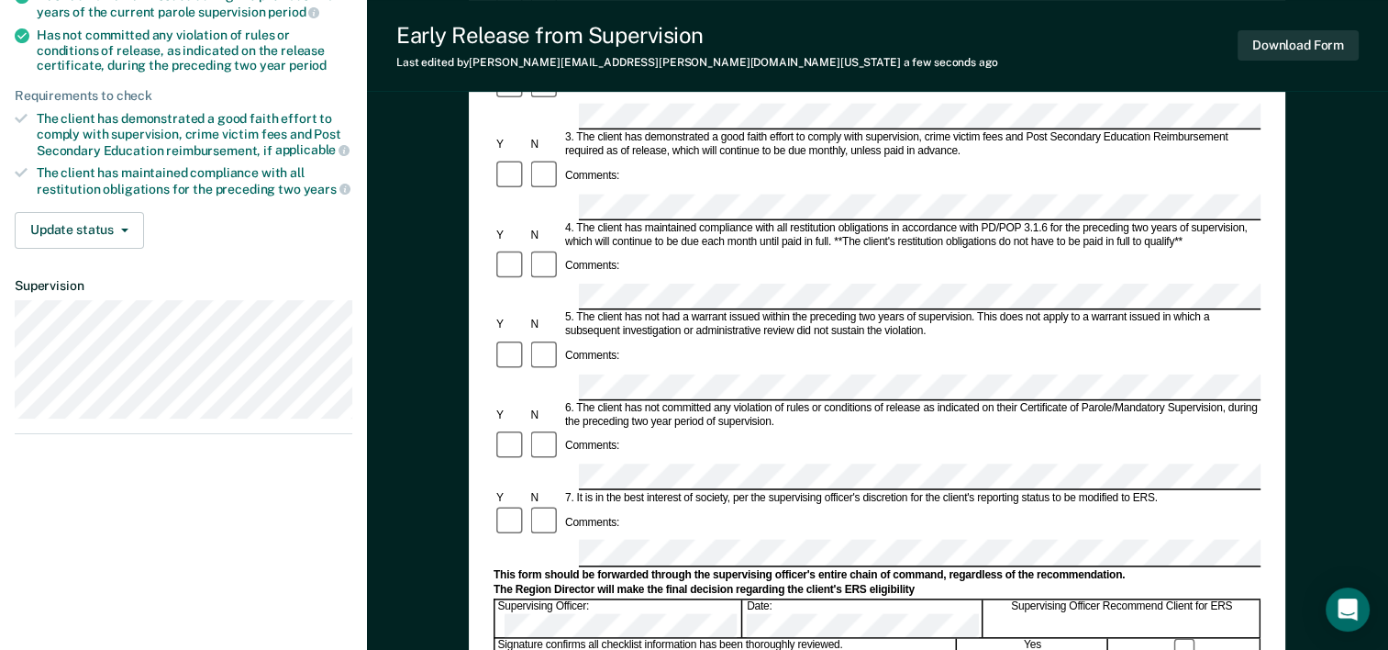
scroll to position [367, 0]
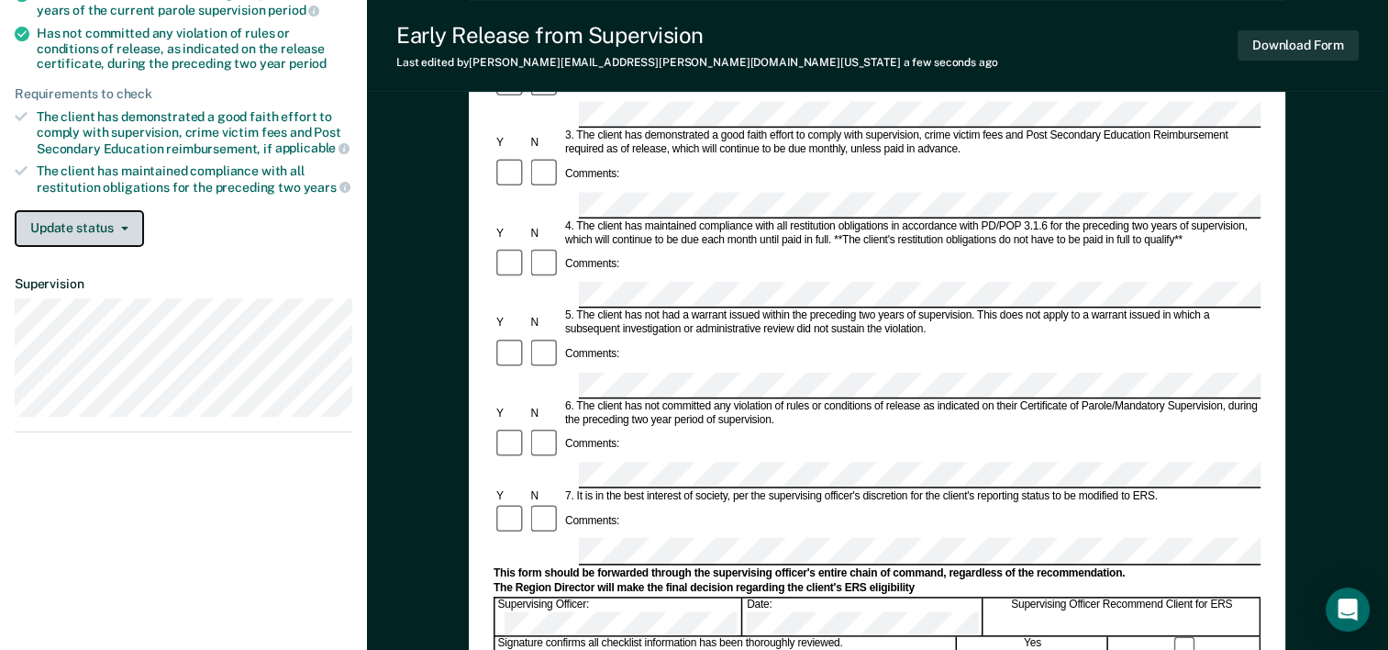
click at [128, 225] on button "Update status" at bounding box center [79, 228] width 129 height 37
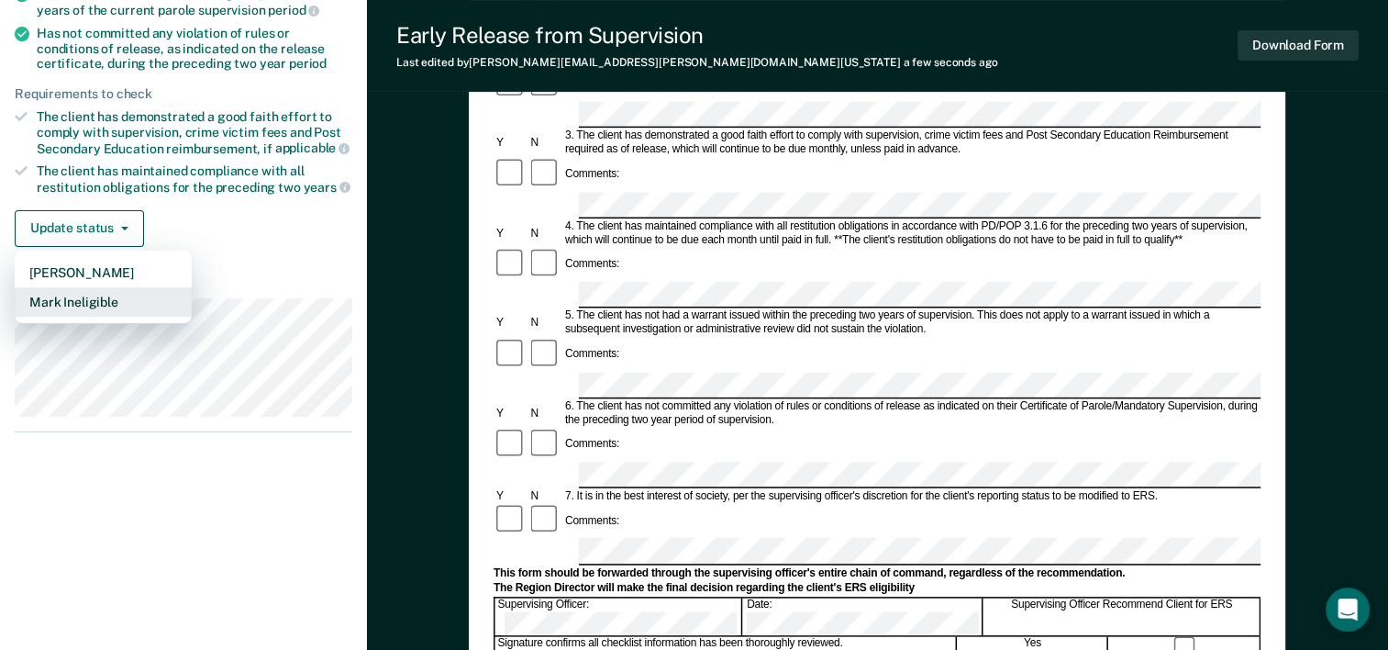
click at [121, 289] on button "Mark Ineligible" at bounding box center [103, 301] width 177 height 29
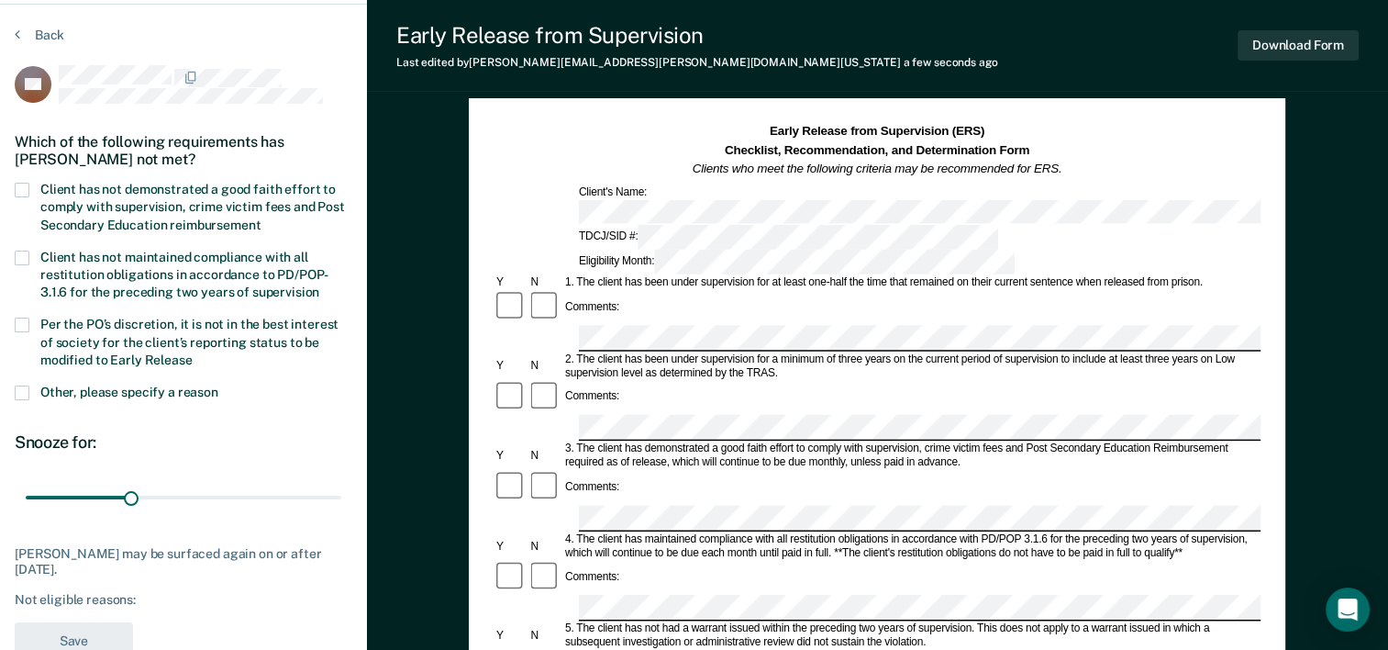
scroll to position [50, 0]
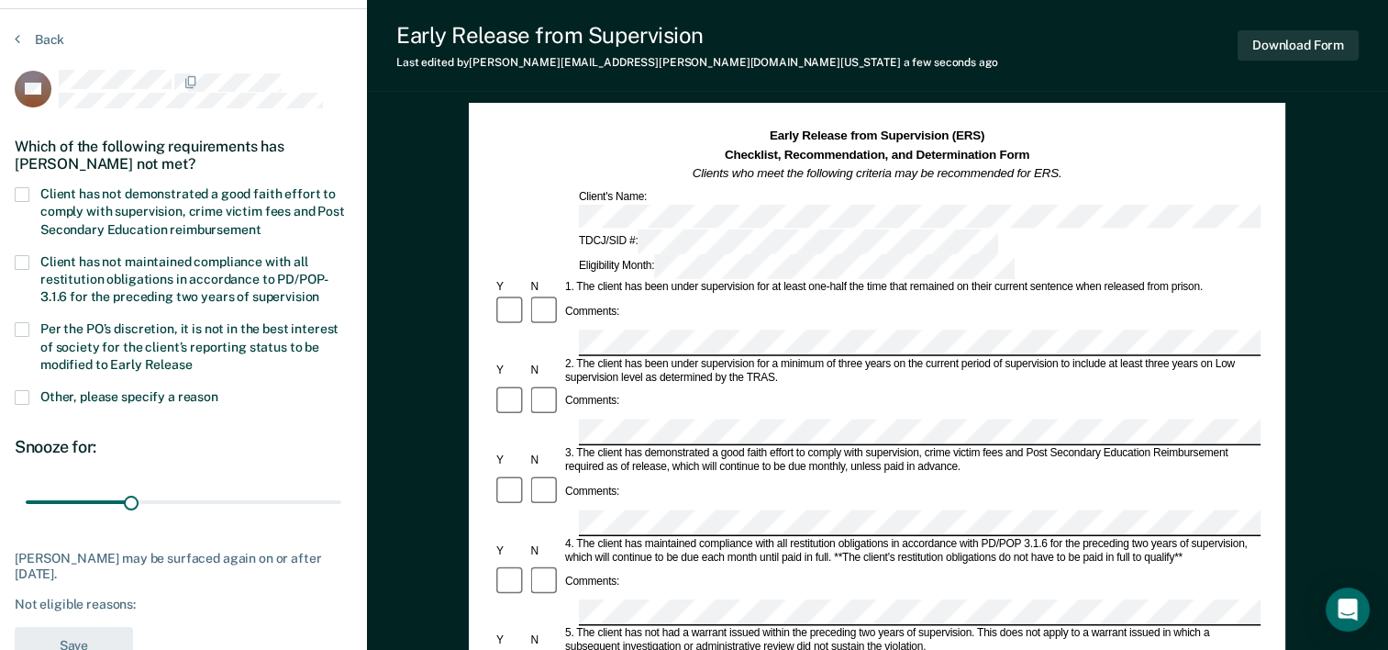
click at [25, 191] on span at bounding box center [22, 194] width 15 height 15
click at [261, 223] on input "Client has not demonstrated a good faith effort to comply with supervision, cri…" at bounding box center [261, 223] width 0 height 0
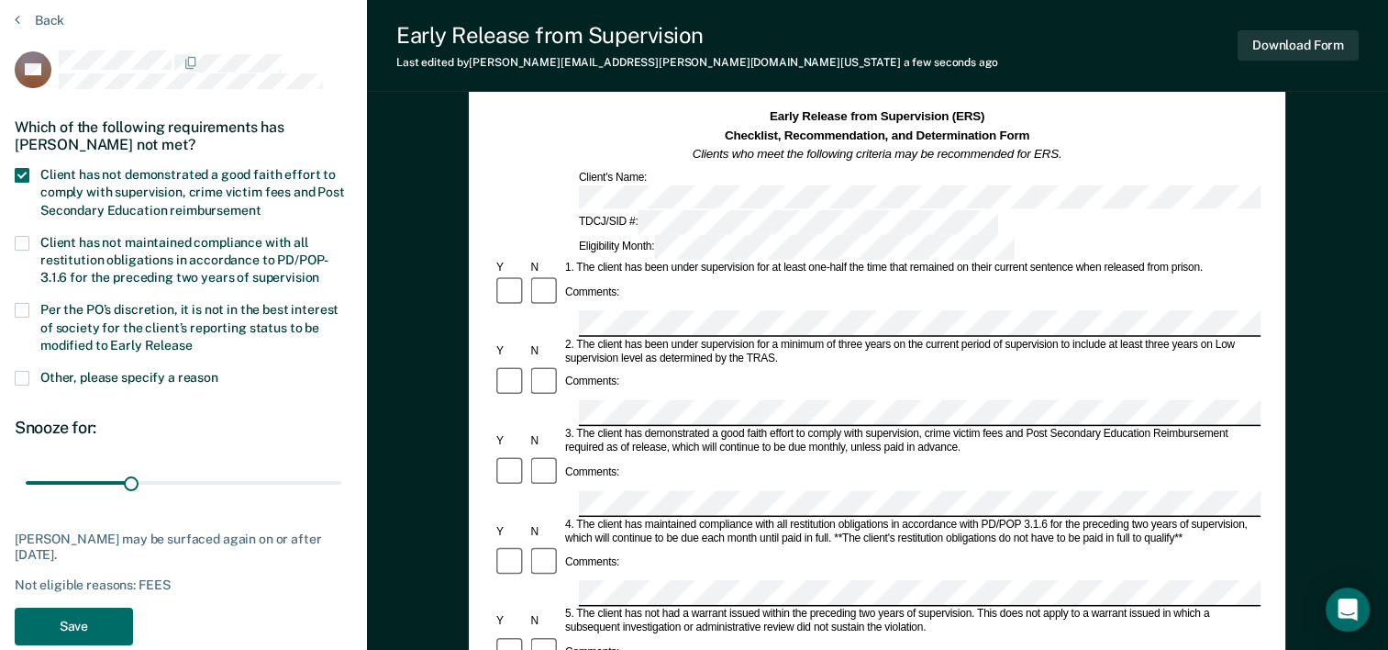
scroll to position [70, 0]
click at [19, 373] on span at bounding box center [22, 377] width 15 height 15
click at [218, 370] on input "Other, please specify a reason" at bounding box center [218, 370] width 0 height 0
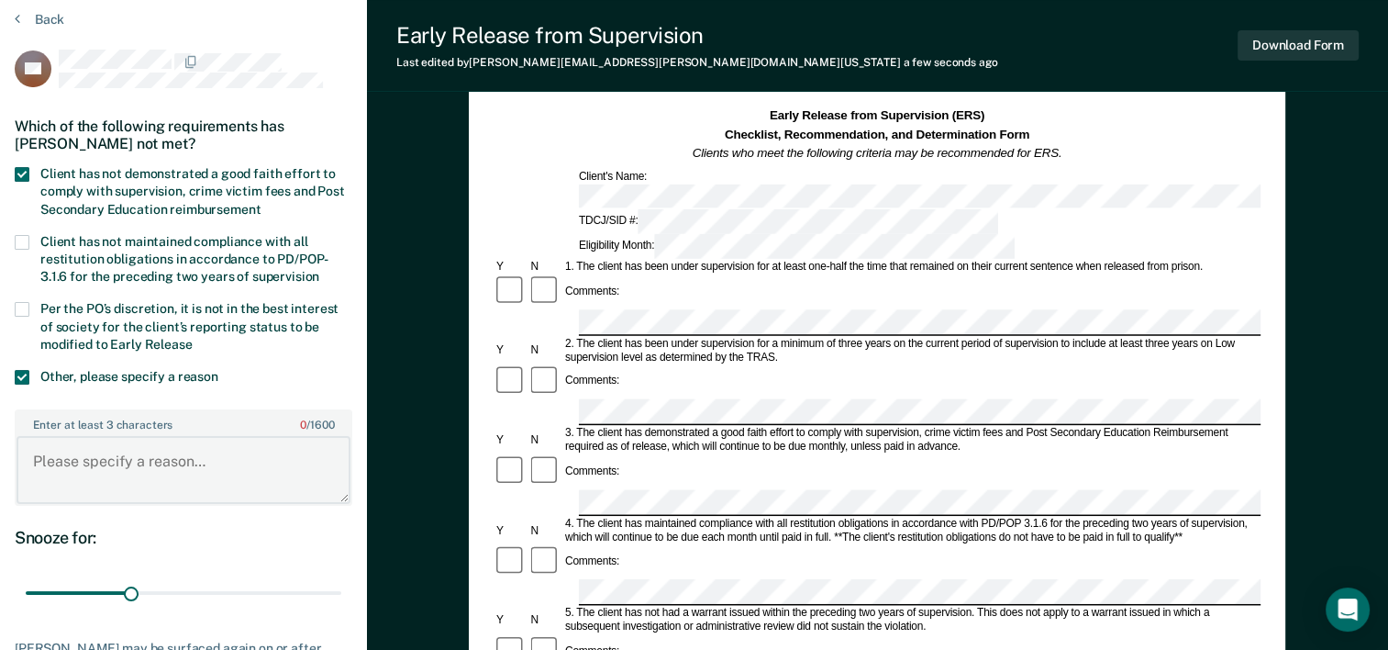
click at [161, 462] on textarea "Enter at least 3 characters 0 / 1600" at bounding box center [184, 470] width 334 height 68
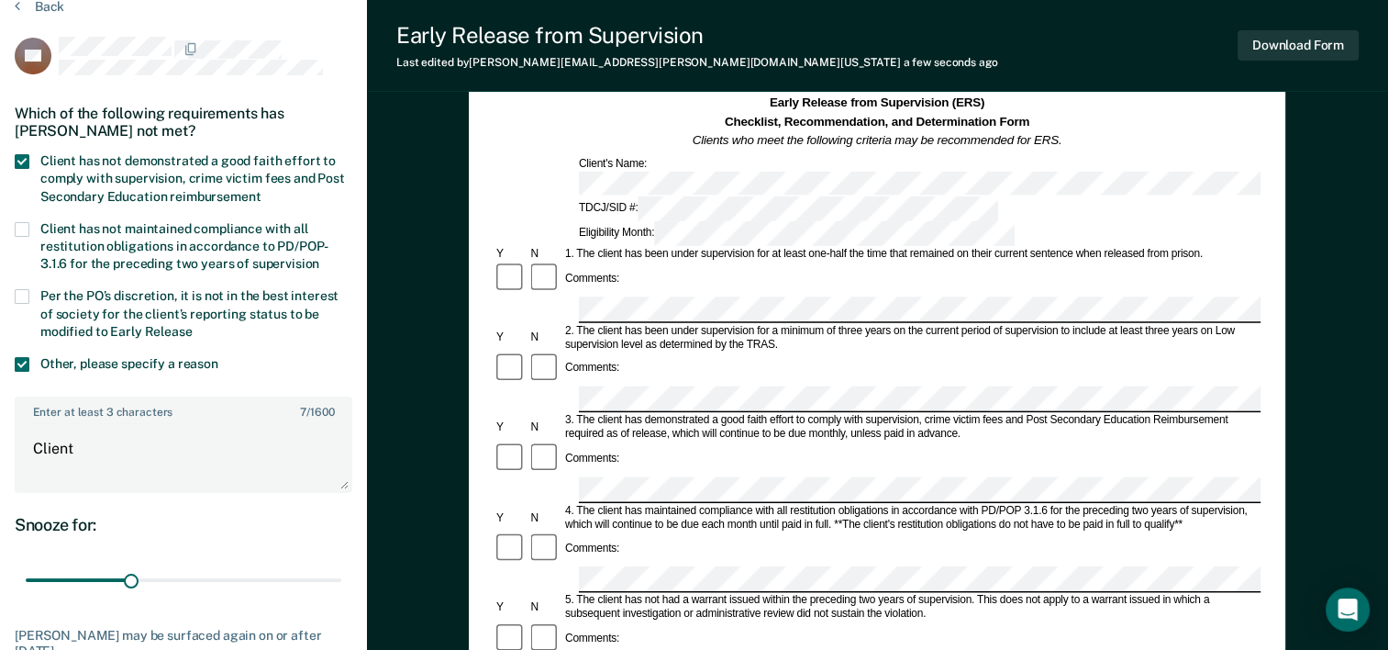
scroll to position [81, 0]
click at [87, 442] on textarea "Client" at bounding box center [184, 459] width 334 height 68
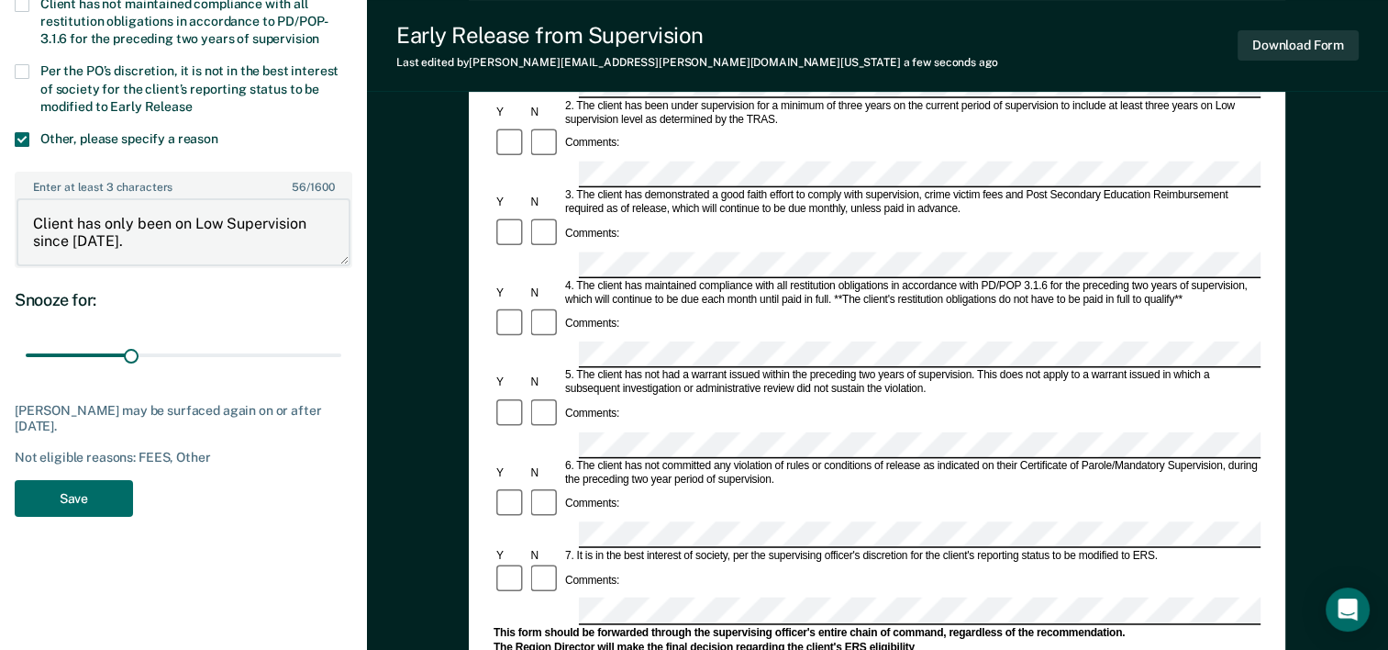
scroll to position [363, 0]
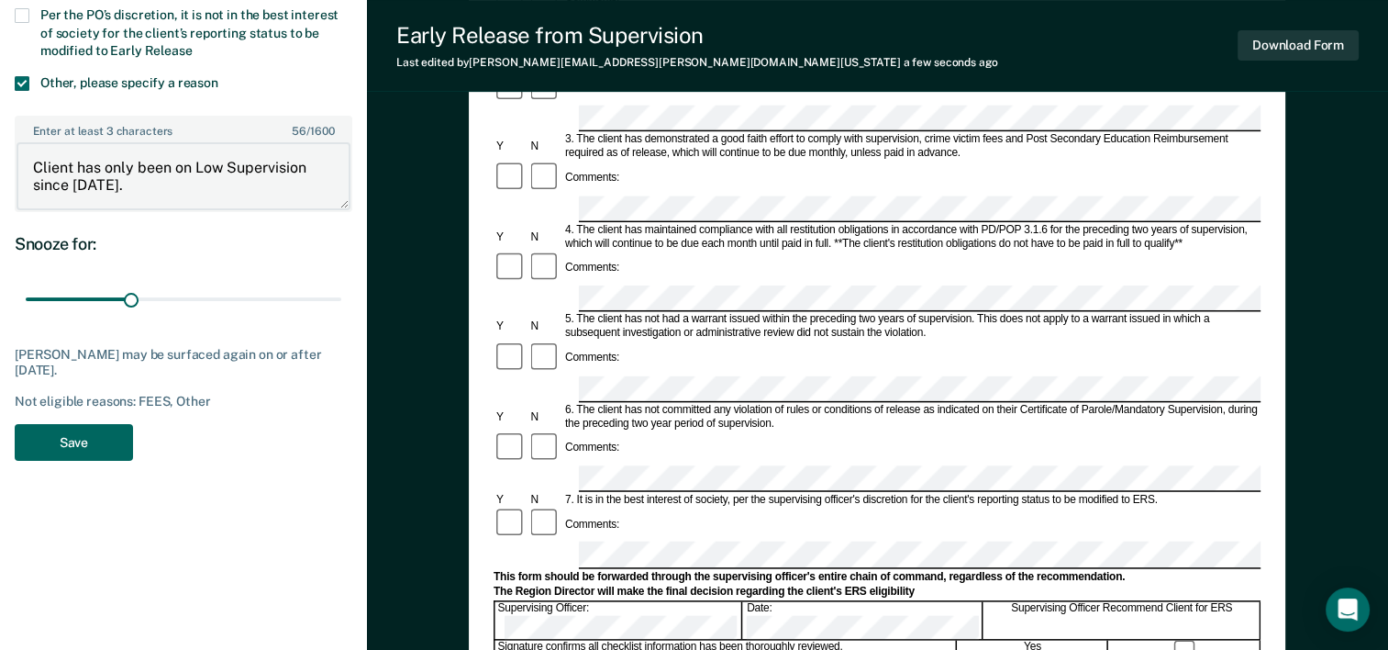
type textarea "Client has only been on Low Supervision since [DATE]."
click at [84, 435] on button "Save" at bounding box center [74, 443] width 118 height 38
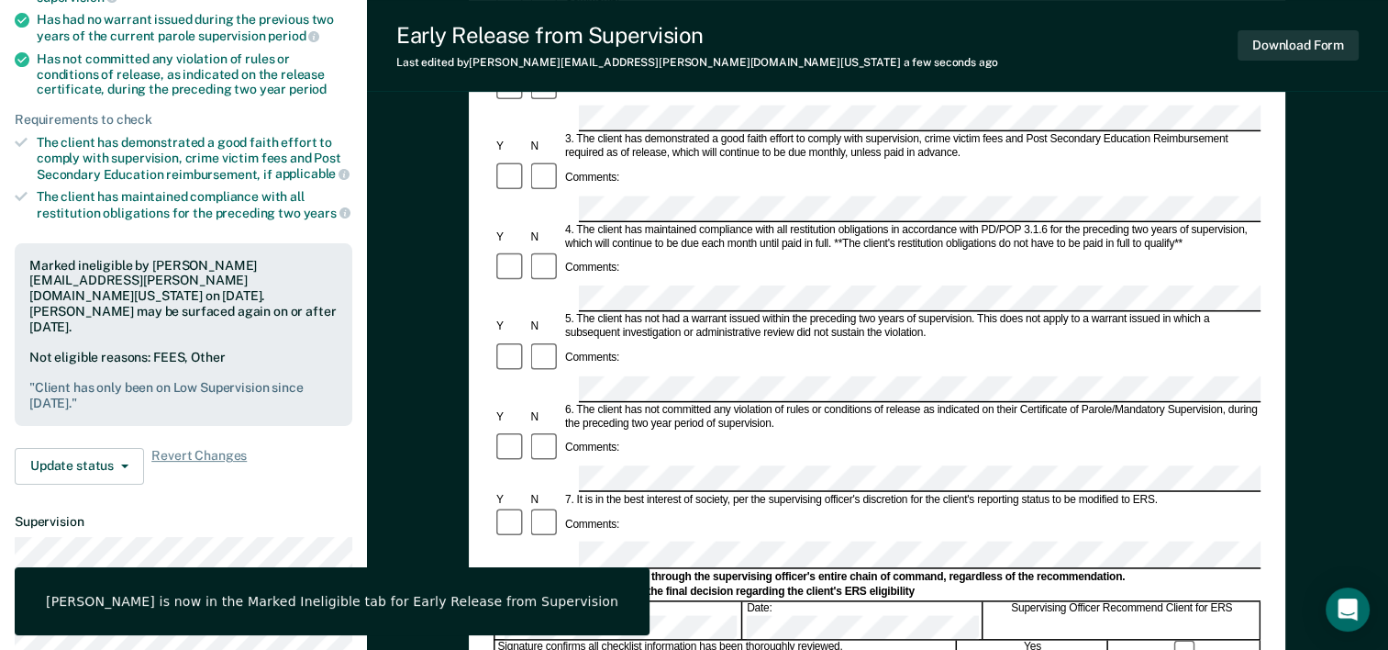
scroll to position [0, 0]
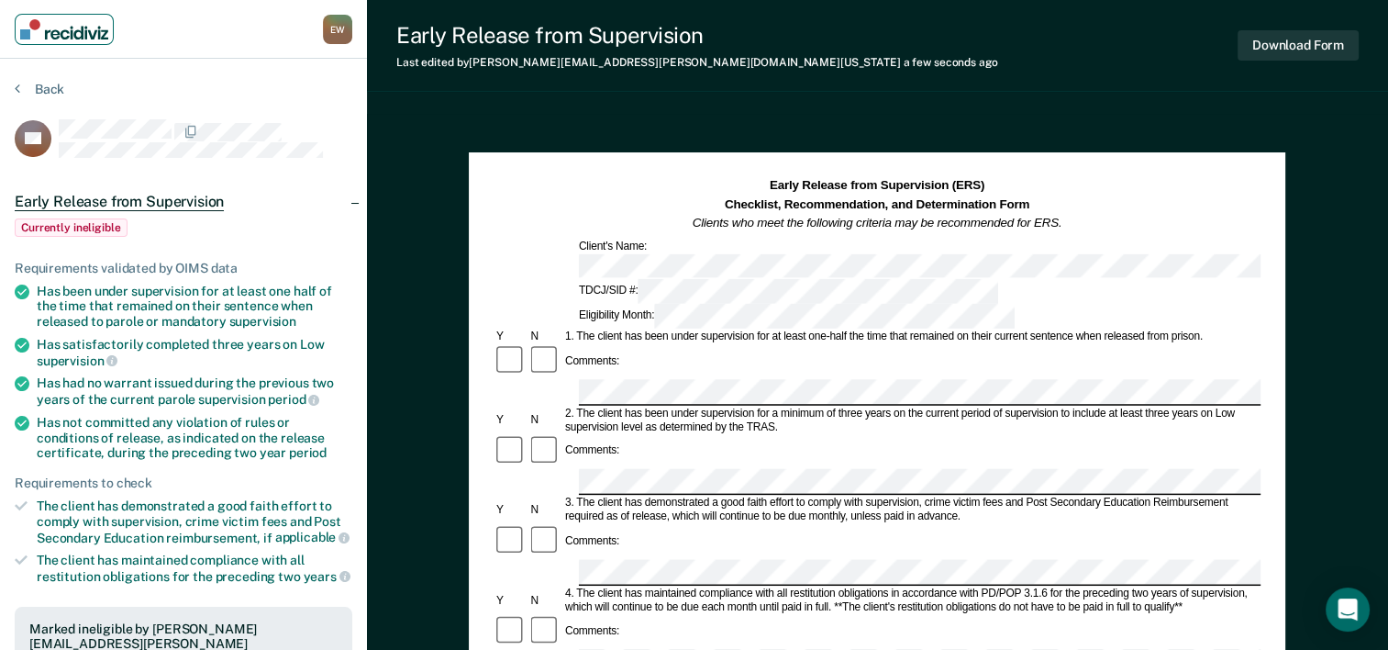
click at [53, 40] on link "Main navigation" at bounding box center [64, 29] width 99 height 31
